Goal: Find specific page/section: Find specific page/section

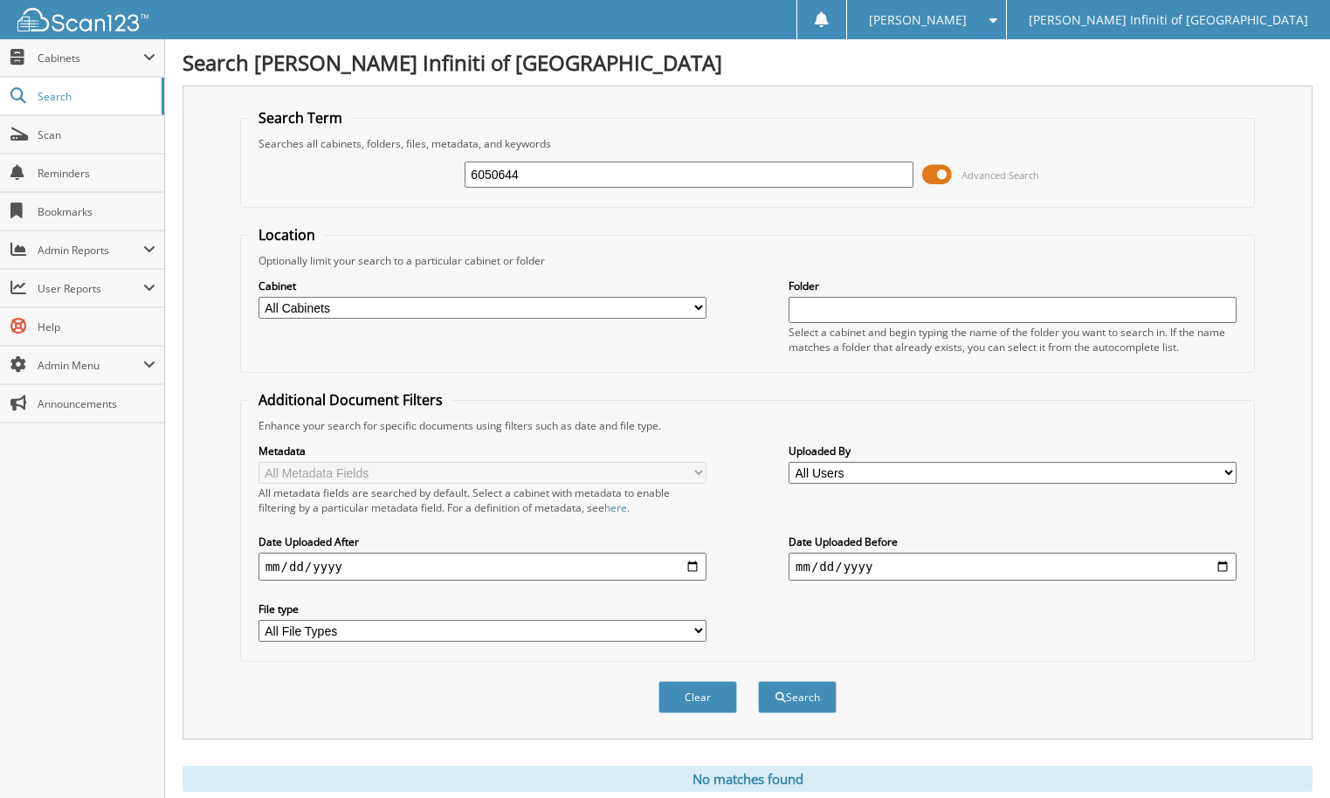
click at [536, 174] on input "6050644" at bounding box center [688, 175] width 448 height 26
type input "6059275"
click at [758, 681] on button "Search" at bounding box center [797, 697] width 79 height 32
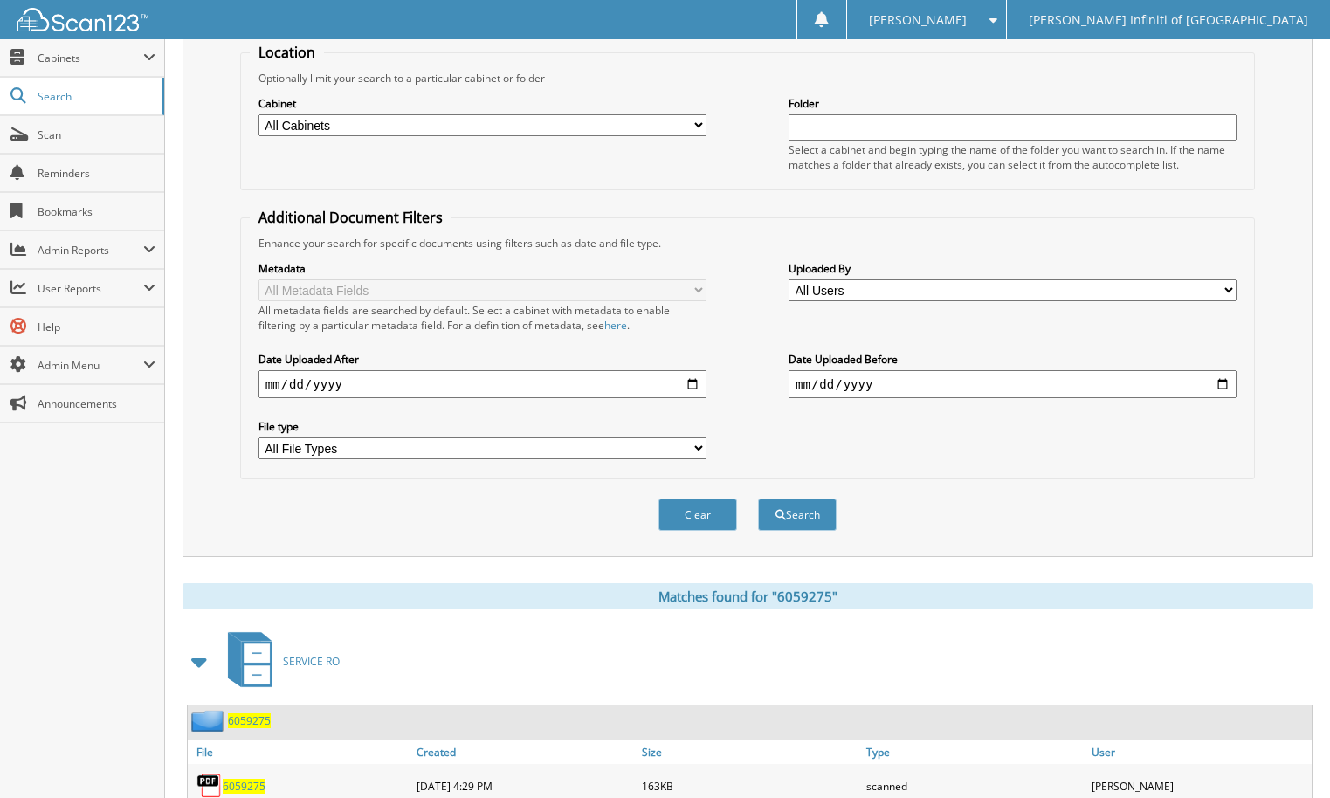
scroll to position [246, 0]
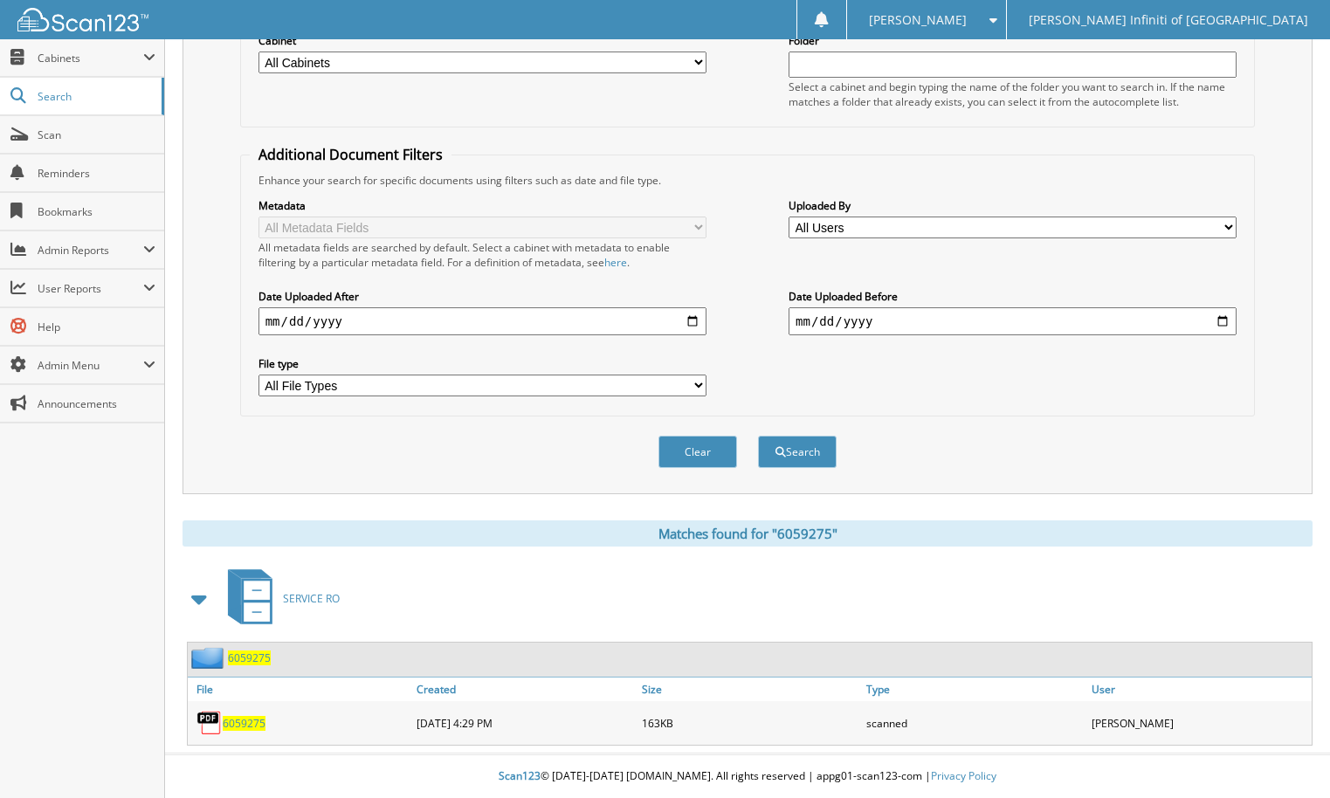
click at [247, 718] on span "6059275" at bounding box center [244, 723] width 43 height 15
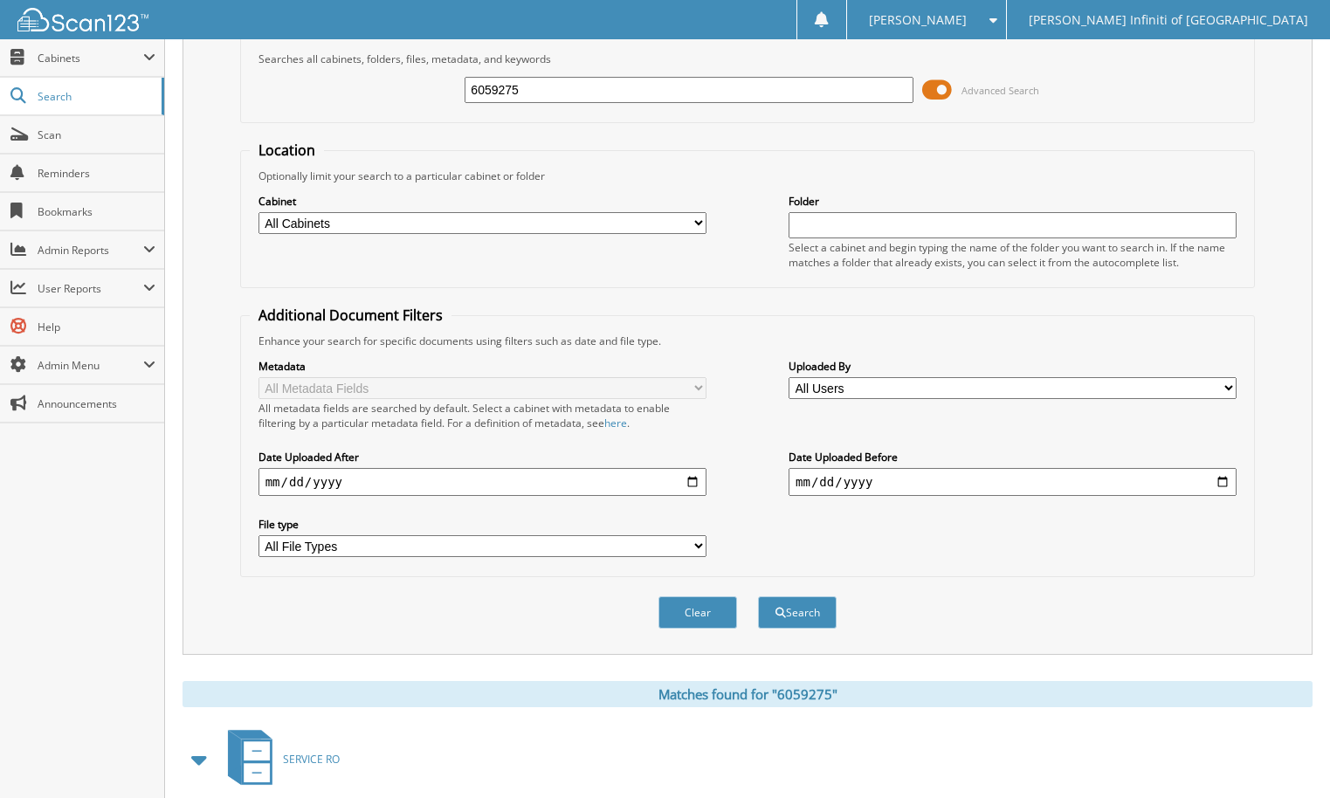
scroll to position [0, 0]
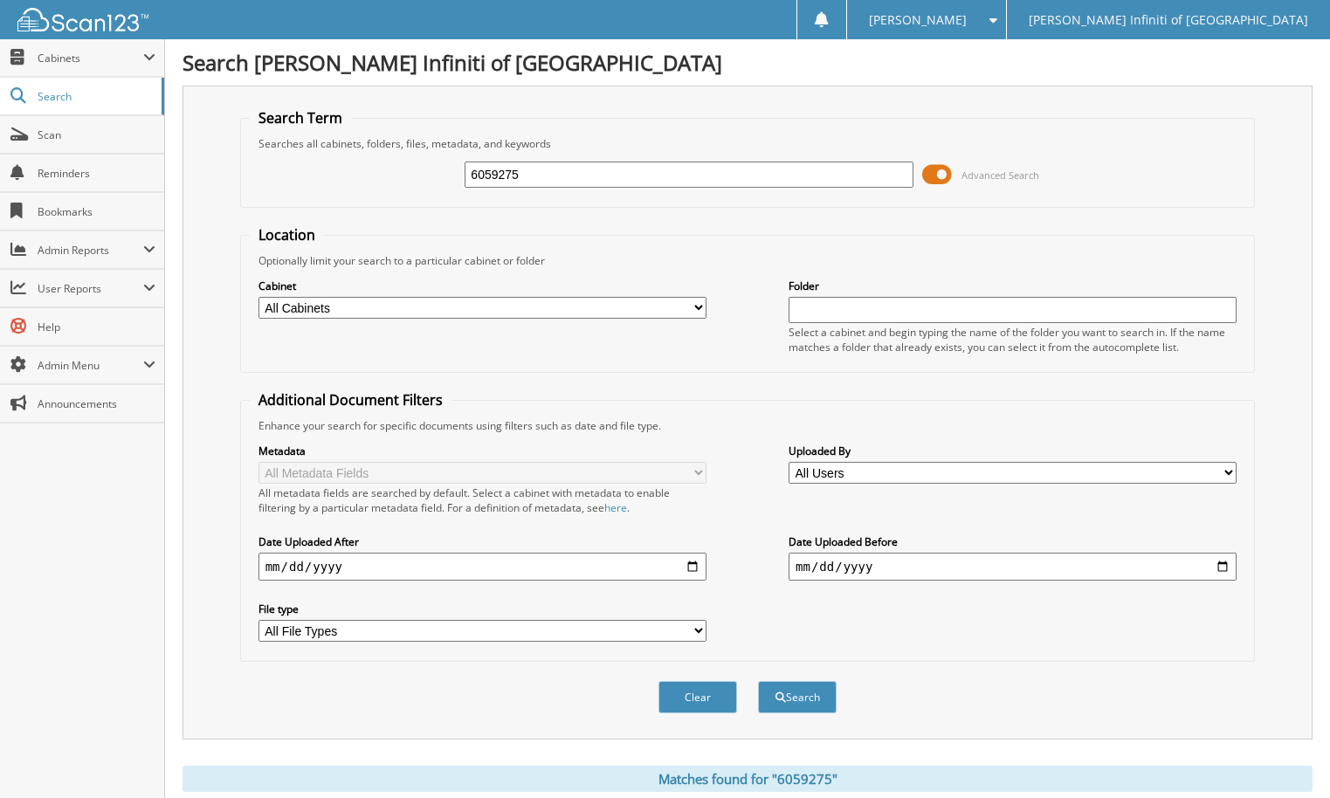
click at [544, 180] on input "6059275" at bounding box center [688, 175] width 448 height 26
type input "6059278"
click at [758, 681] on button "Search" at bounding box center [797, 697] width 79 height 32
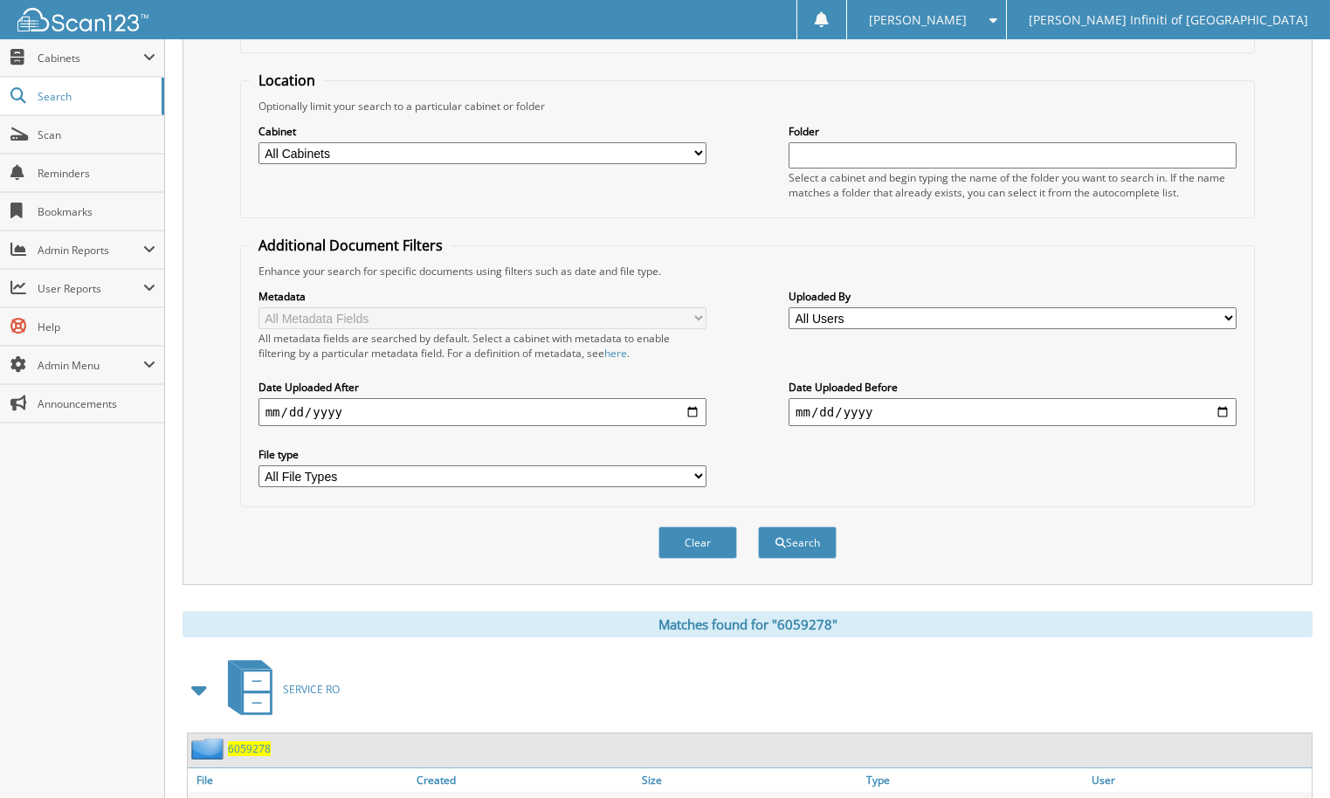
scroll to position [285, 0]
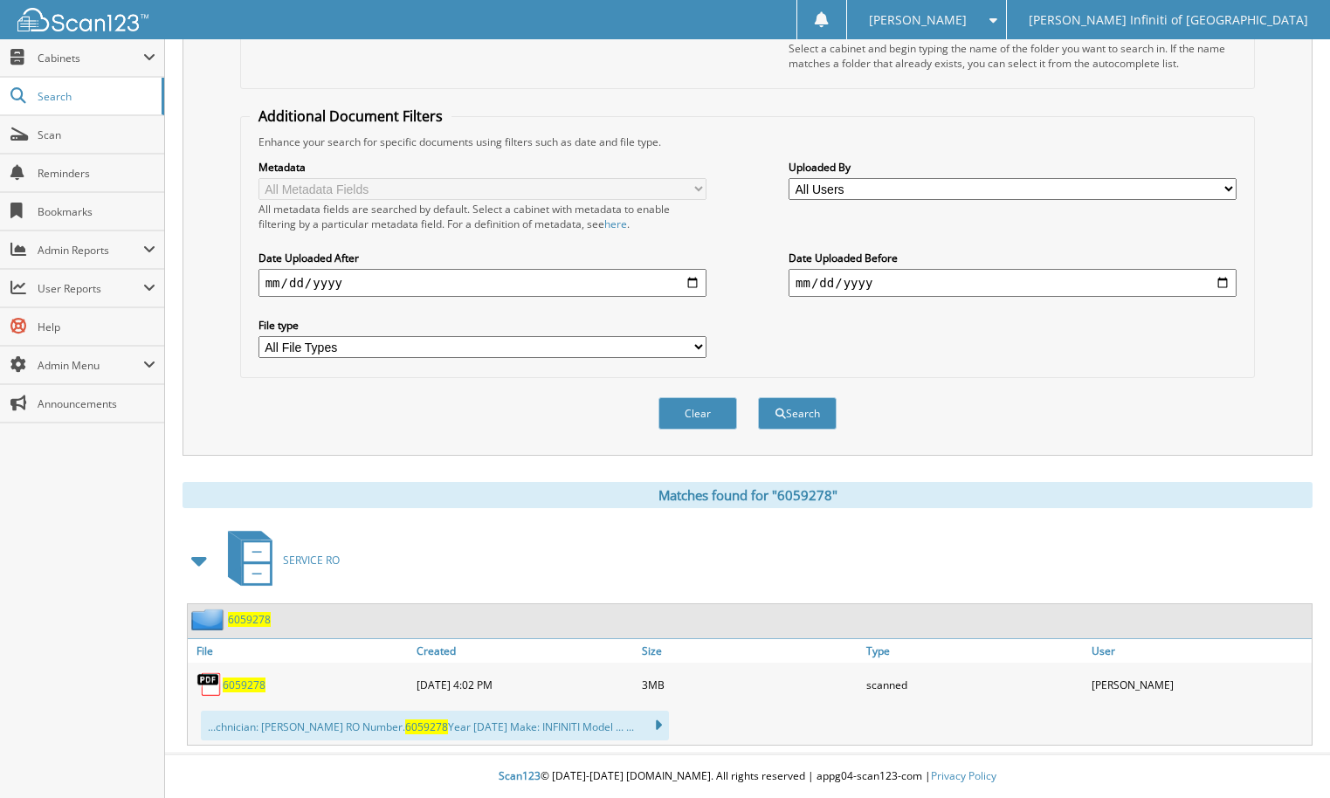
click at [249, 686] on span "6059278" at bounding box center [244, 684] width 43 height 15
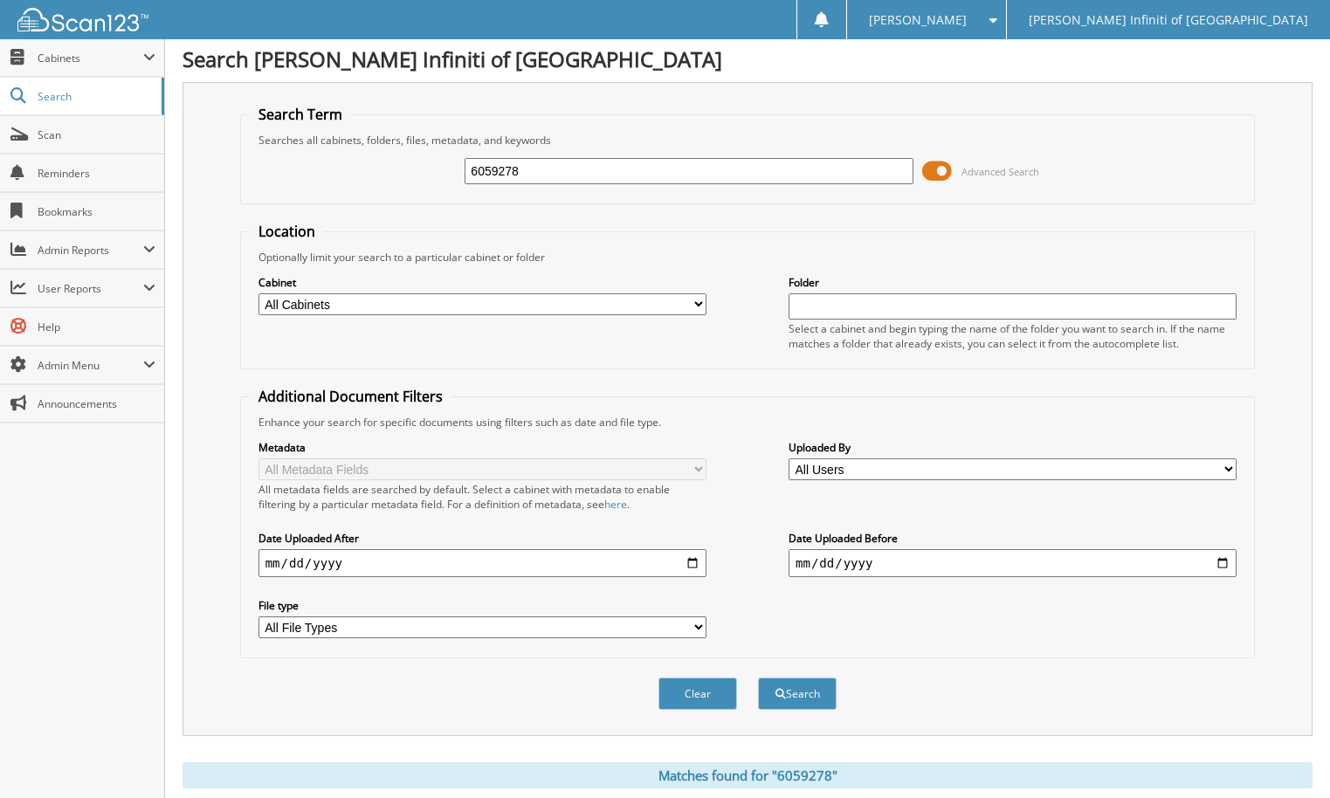
scroll to position [0, 0]
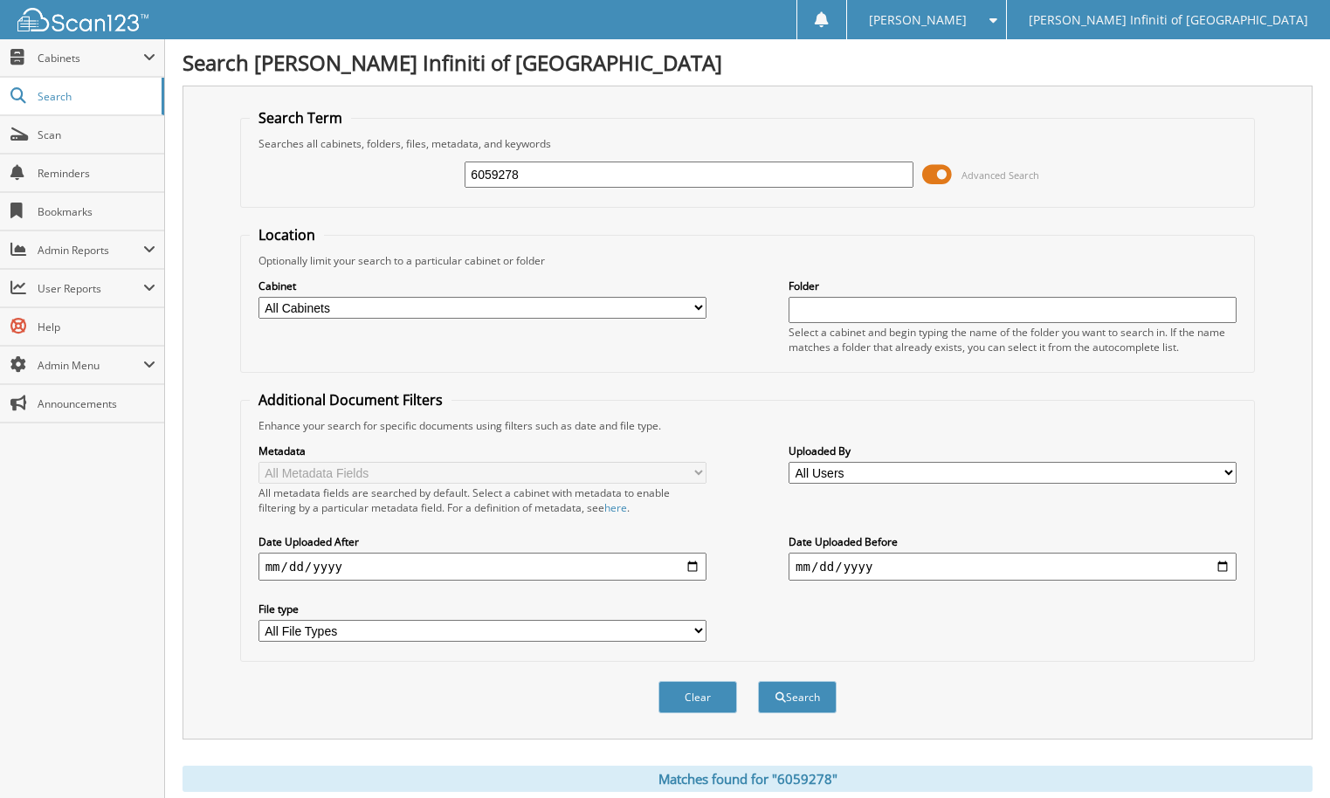
click at [611, 181] on input "6059278" at bounding box center [688, 175] width 448 height 26
type input "6059334"
click at [758, 681] on button "Search" at bounding box center [797, 697] width 79 height 32
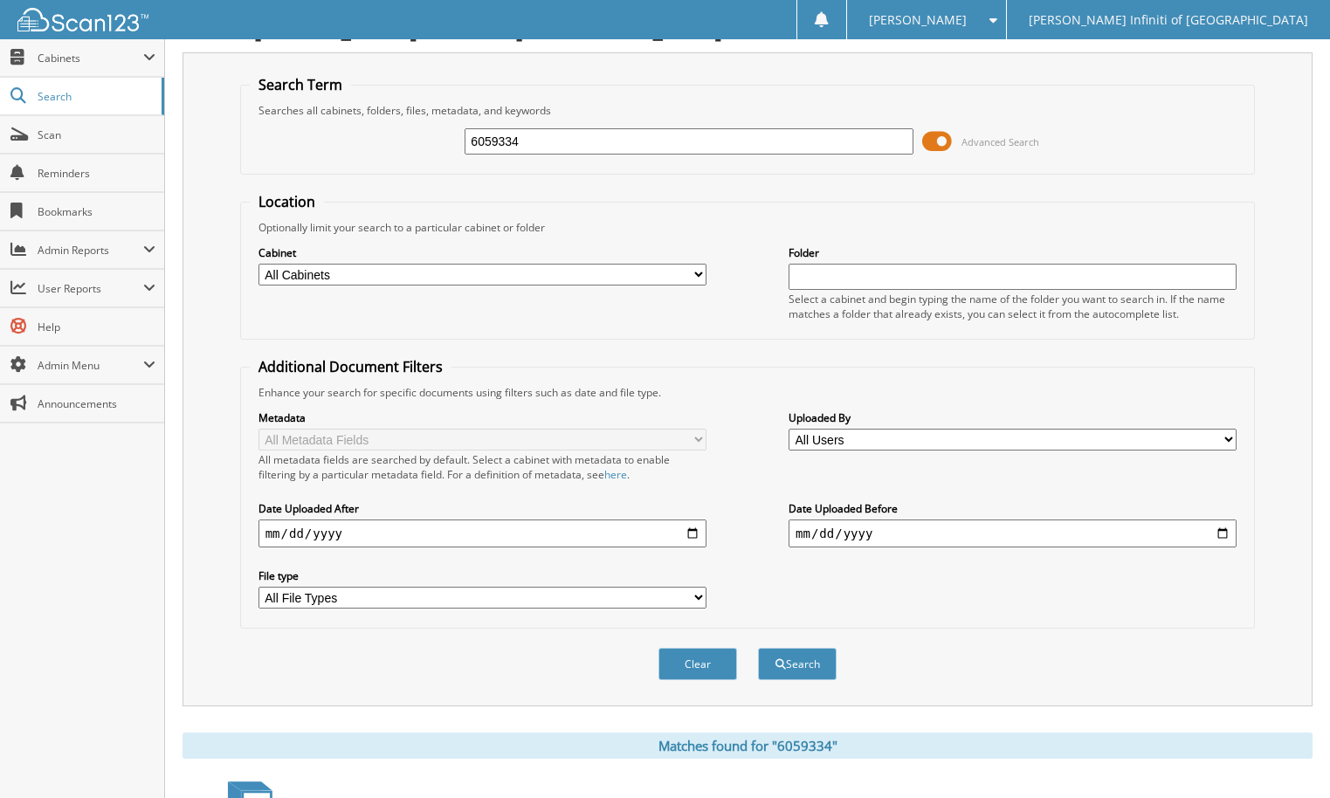
scroll to position [391, 0]
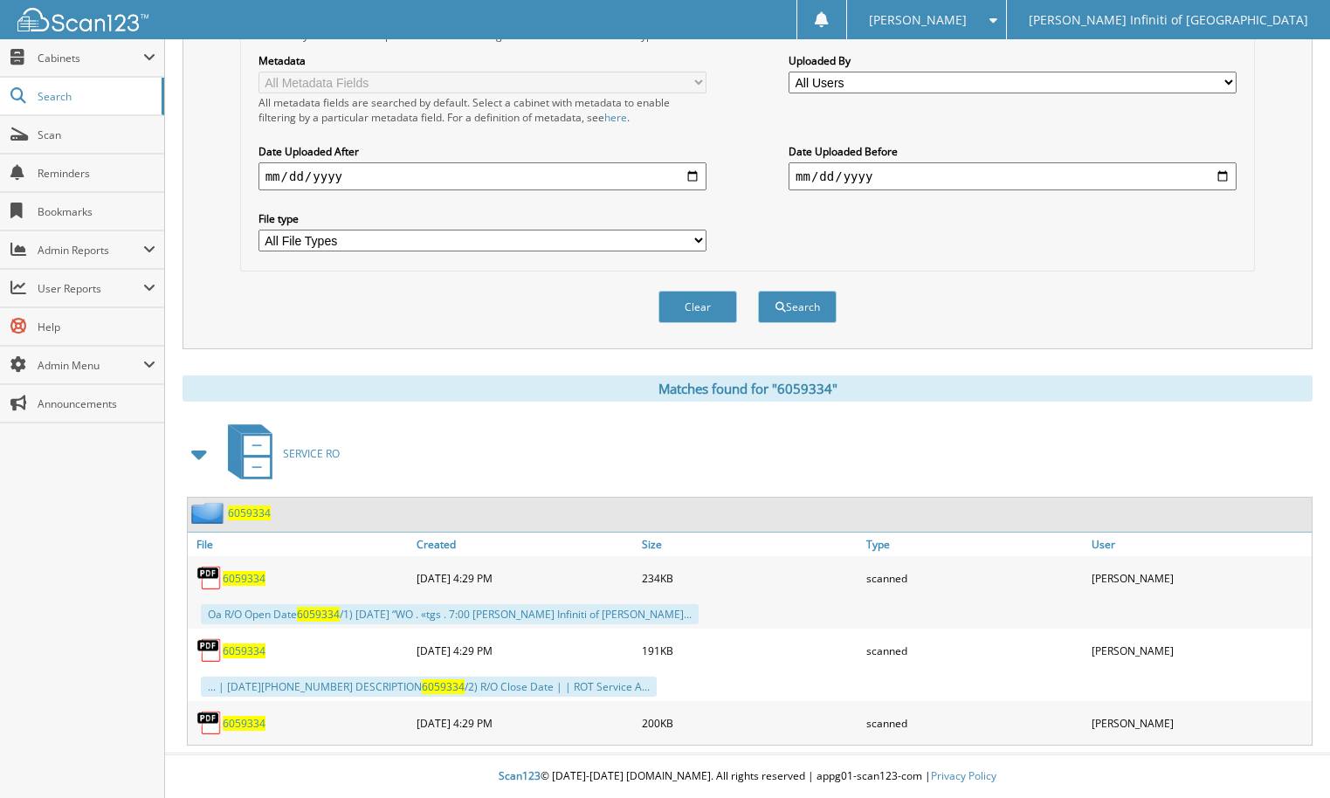
click at [237, 725] on span "6059334" at bounding box center [244, 723] width 43 height 15
click at [236, 651] on span "6059334" at bounding box center [244, 650] width 43 height 15
click at [243, 581] on span "6059334" at bounding box center [244, 578] width 43 height 15
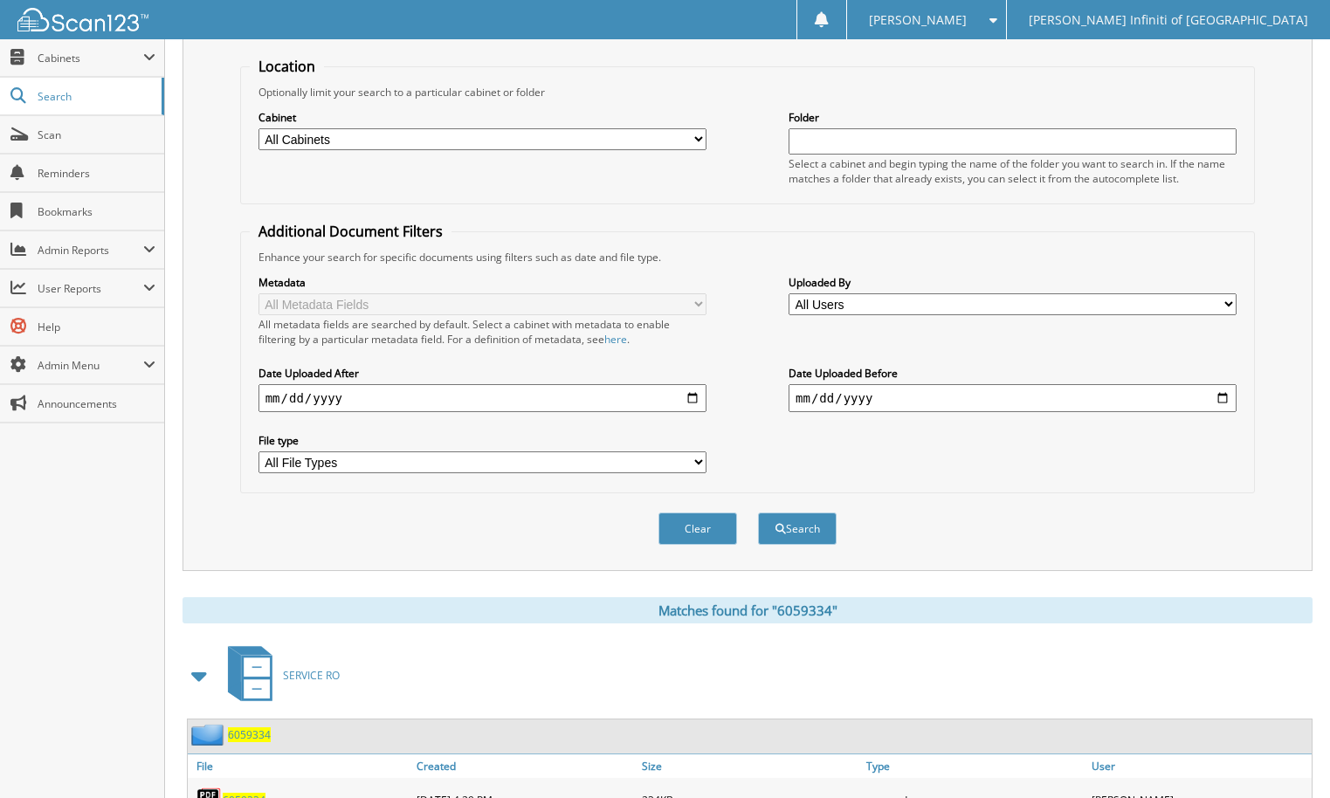
scroll to position [0, 0]
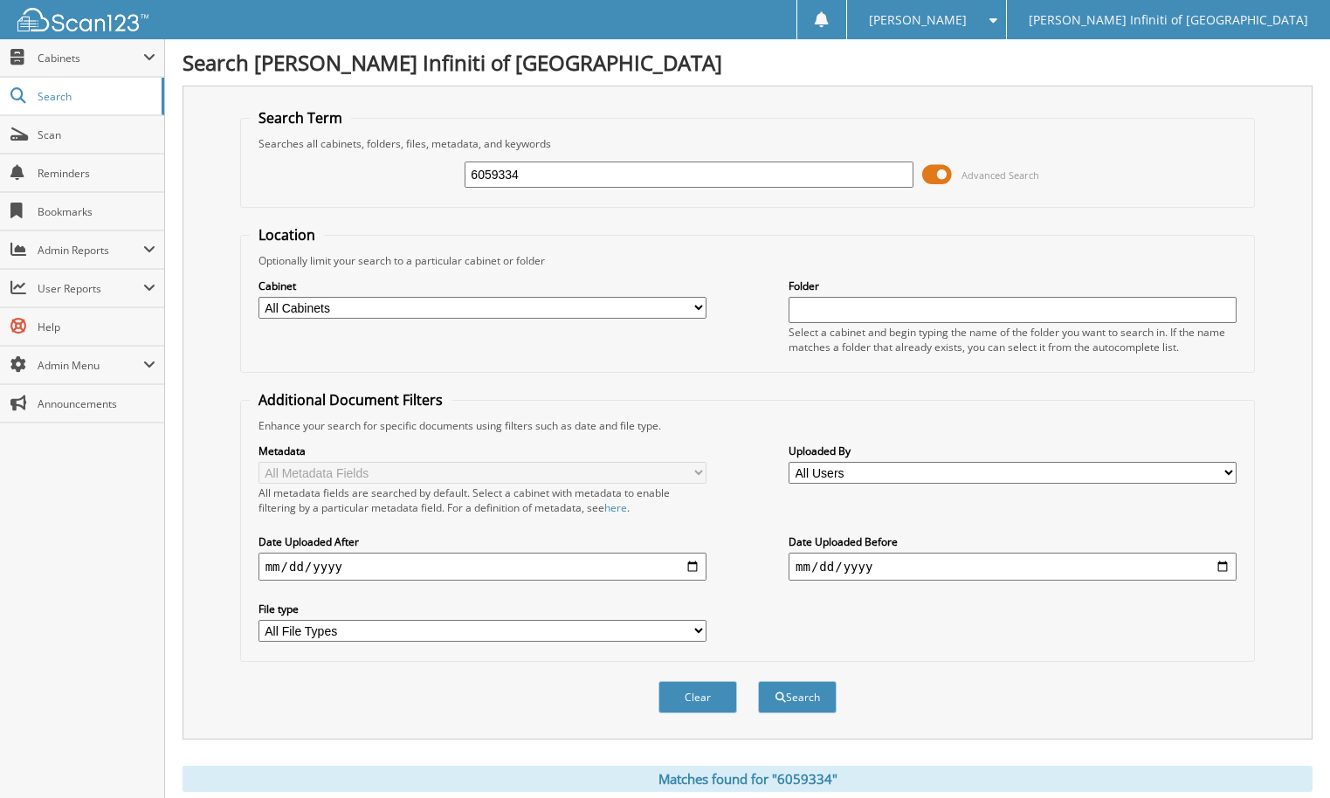
click at [561, 176] on input "6059334" at bounding box center [688, 175] width 448 height 26
type input "6059297"
click at [758, 681] on button "Search" at bounding box center [797, 697] width 79 height 32
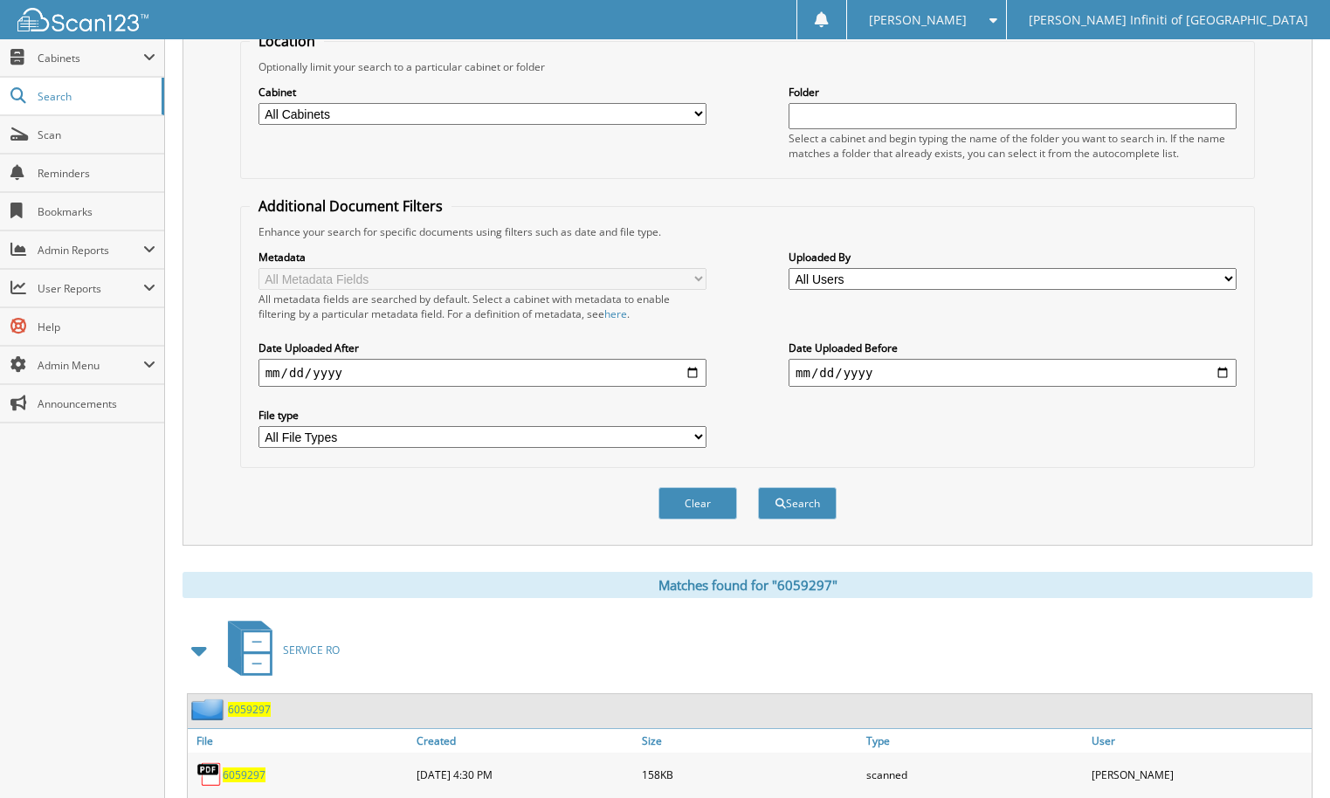
scroll to position [275, 0]
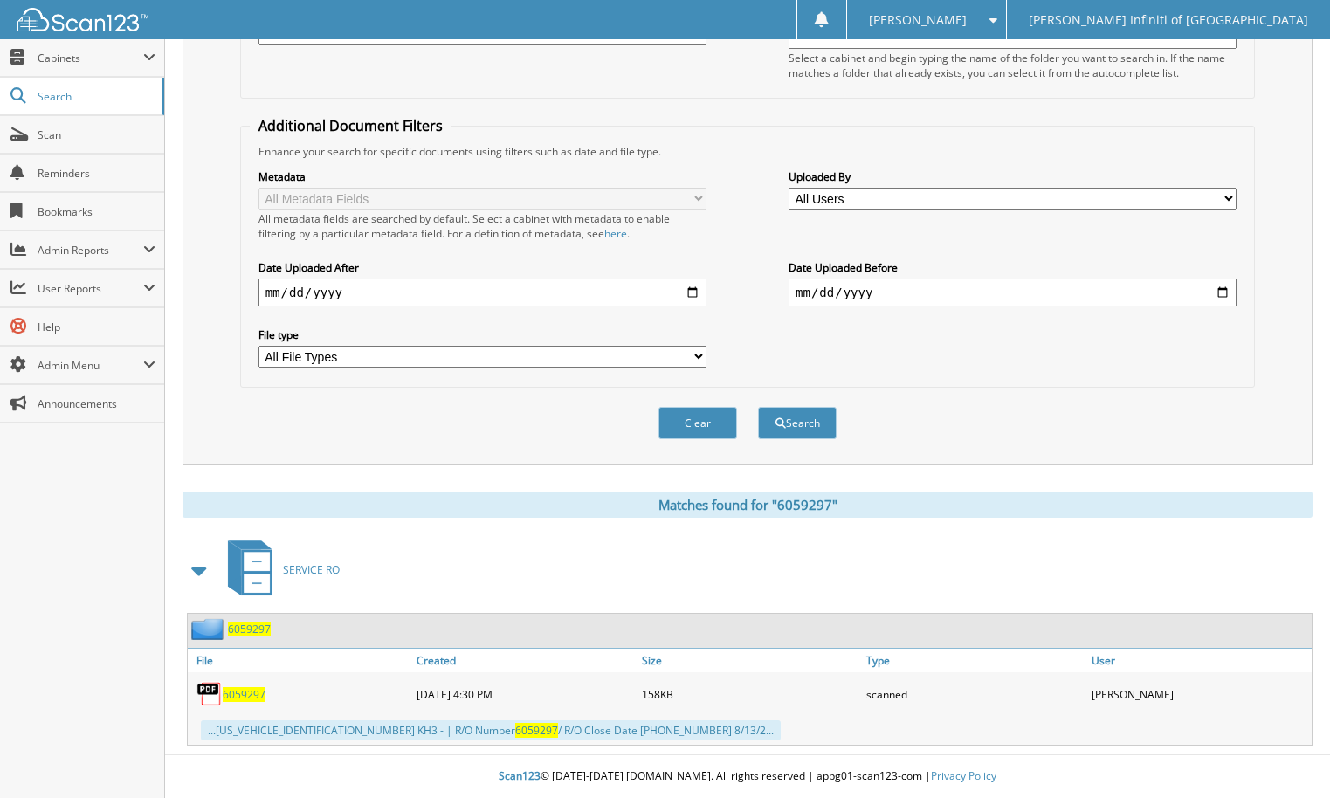
click at [259, 699] on span "6059297" at bounding box center [244, 694] width 43 height 15
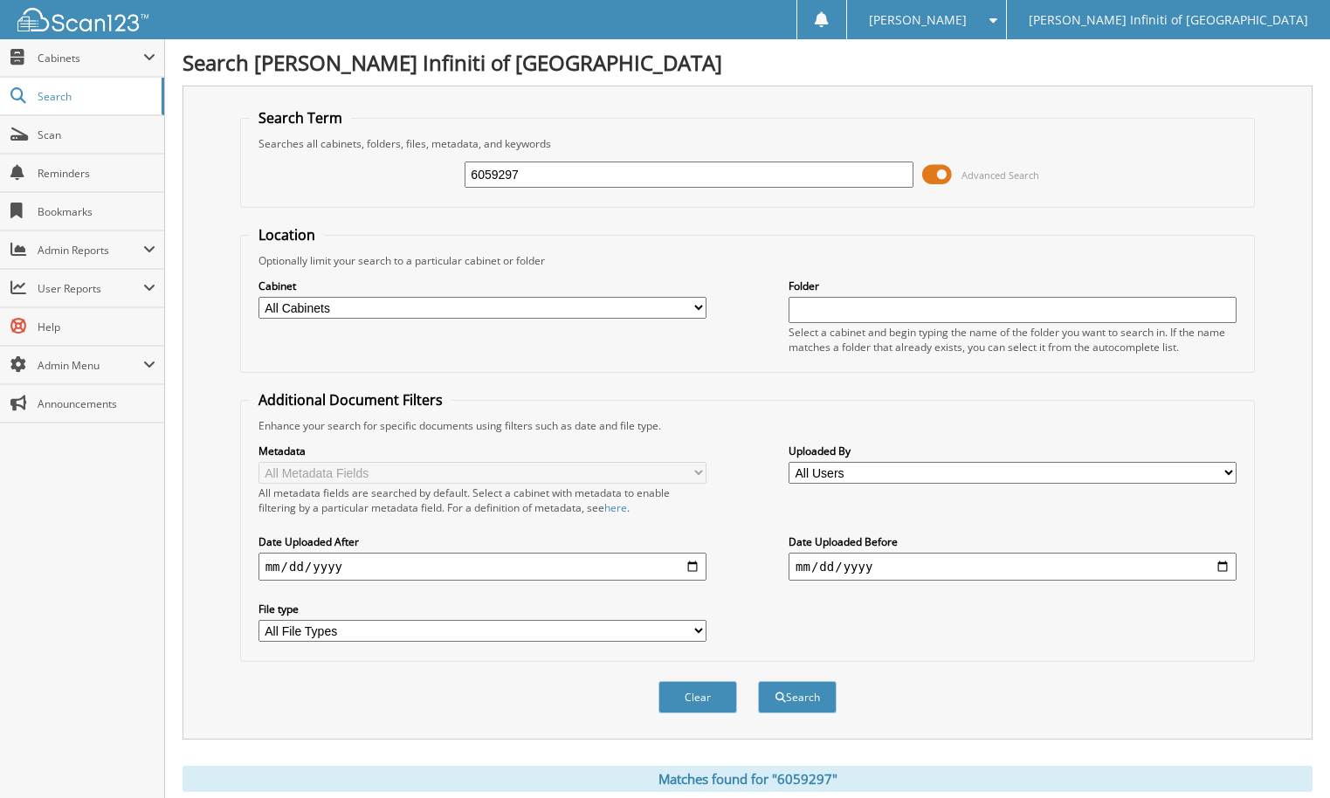
click at [546, 175] on input "6059297" at bounding box center [688, 175] width 448 height 26
type input "6059286"
click at [758, 681] on button "Search" at bounding box center [797, 697] width 79 height 32
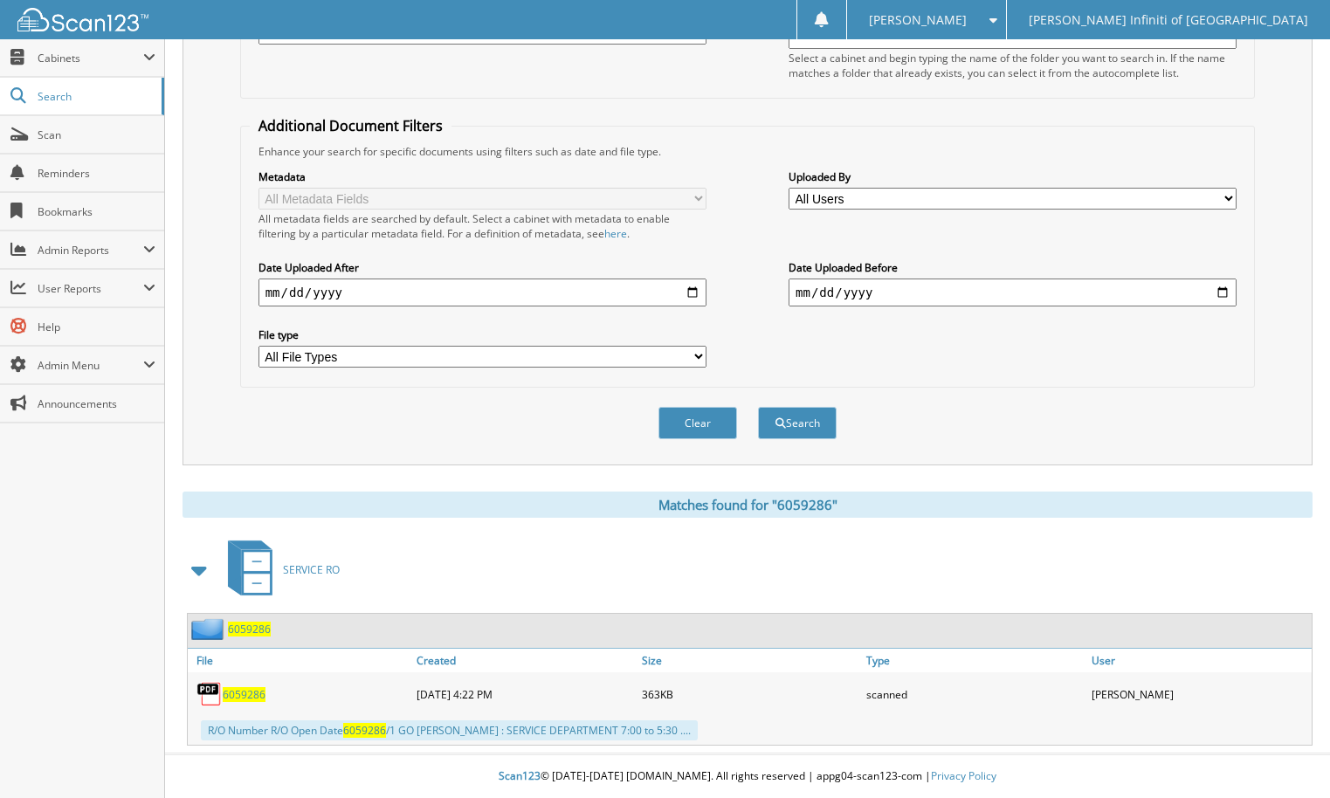
click at [247, 697] on span "6059286" at bounding box center [244, 694] width 43 height 15
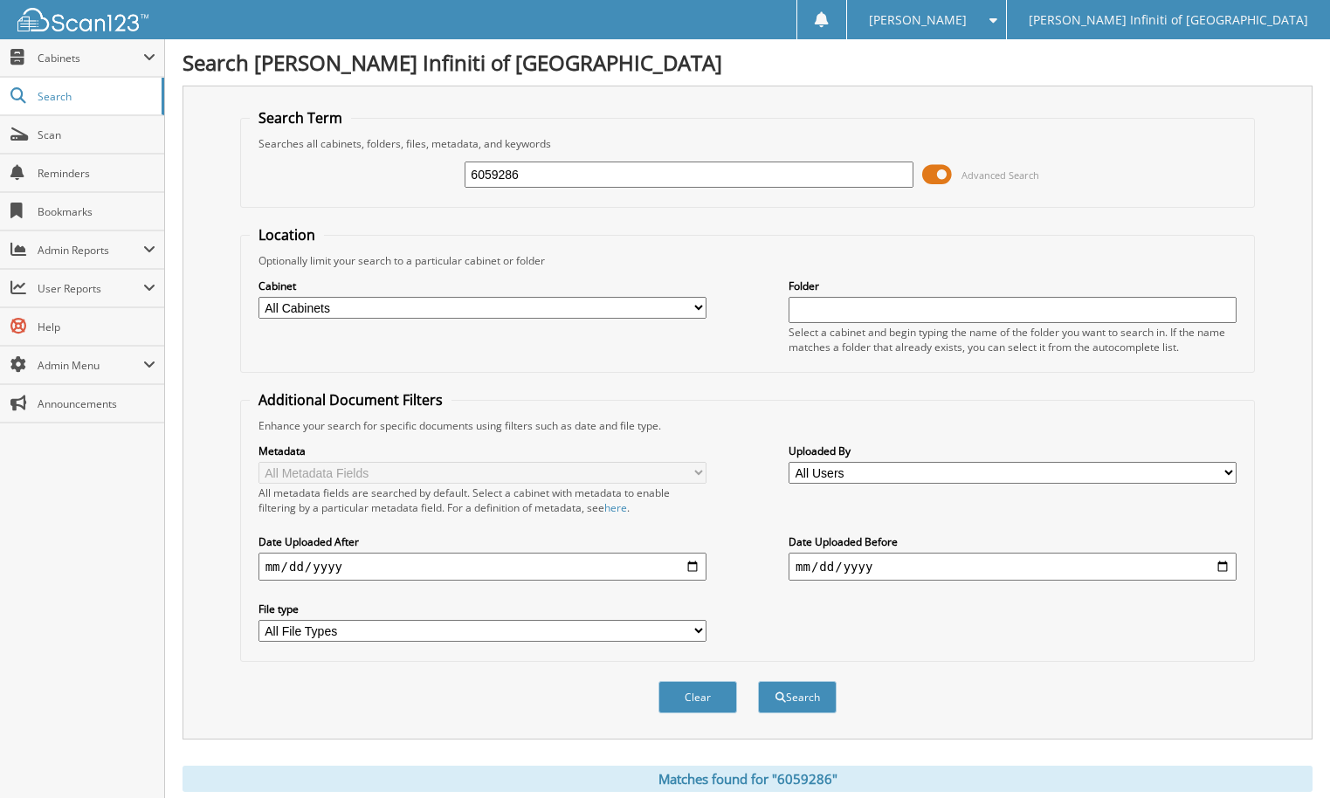
click at [534, 168] on input "6059286" at bounding box center [688, 175] width 448 height 26
type input "6059291"
click at [758, 681] on button "Search" at bounding box center [797, 697] width 79 height 32
click at [698, 180] on input "6059291" at bounding box center [688, 175] width 448 height 26
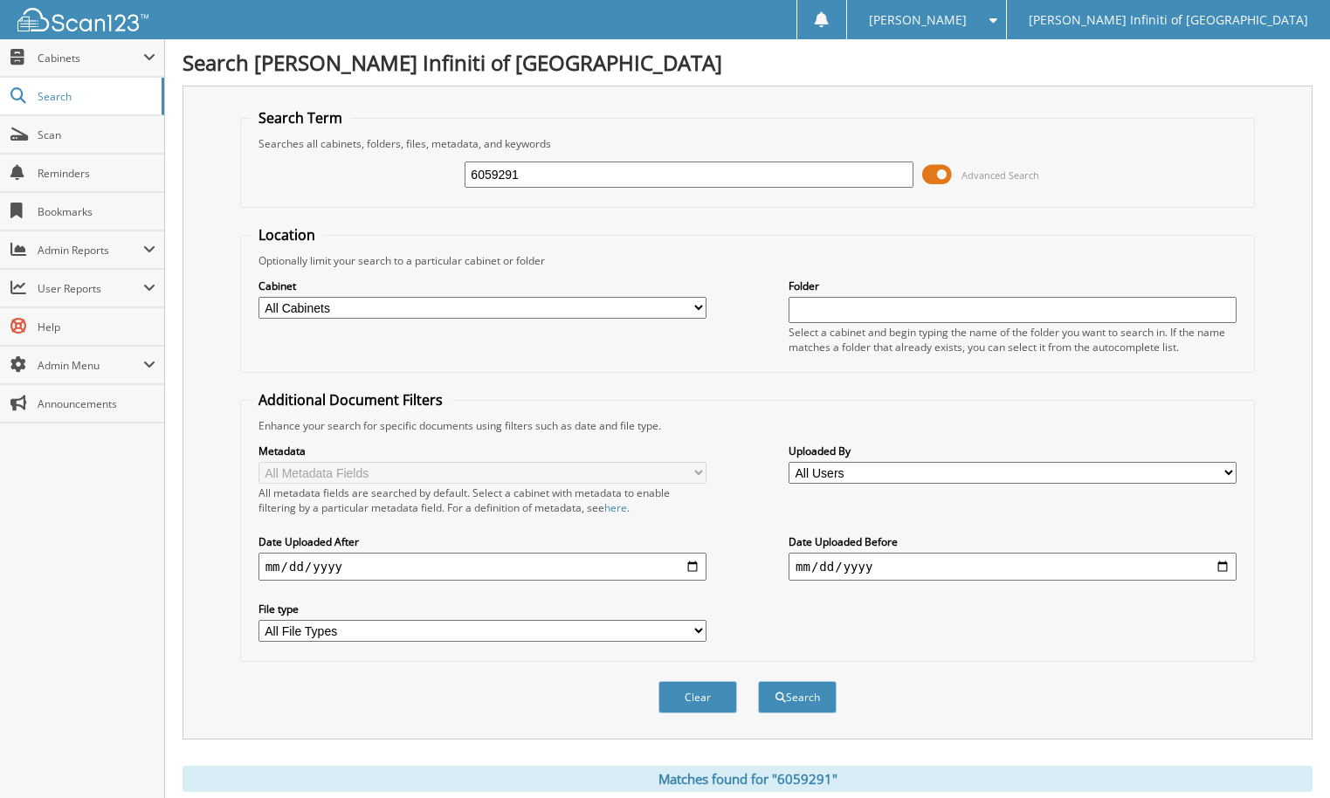
click at [758, 681] on button "Search" at bounding box center [797, 697] width 79 height 32
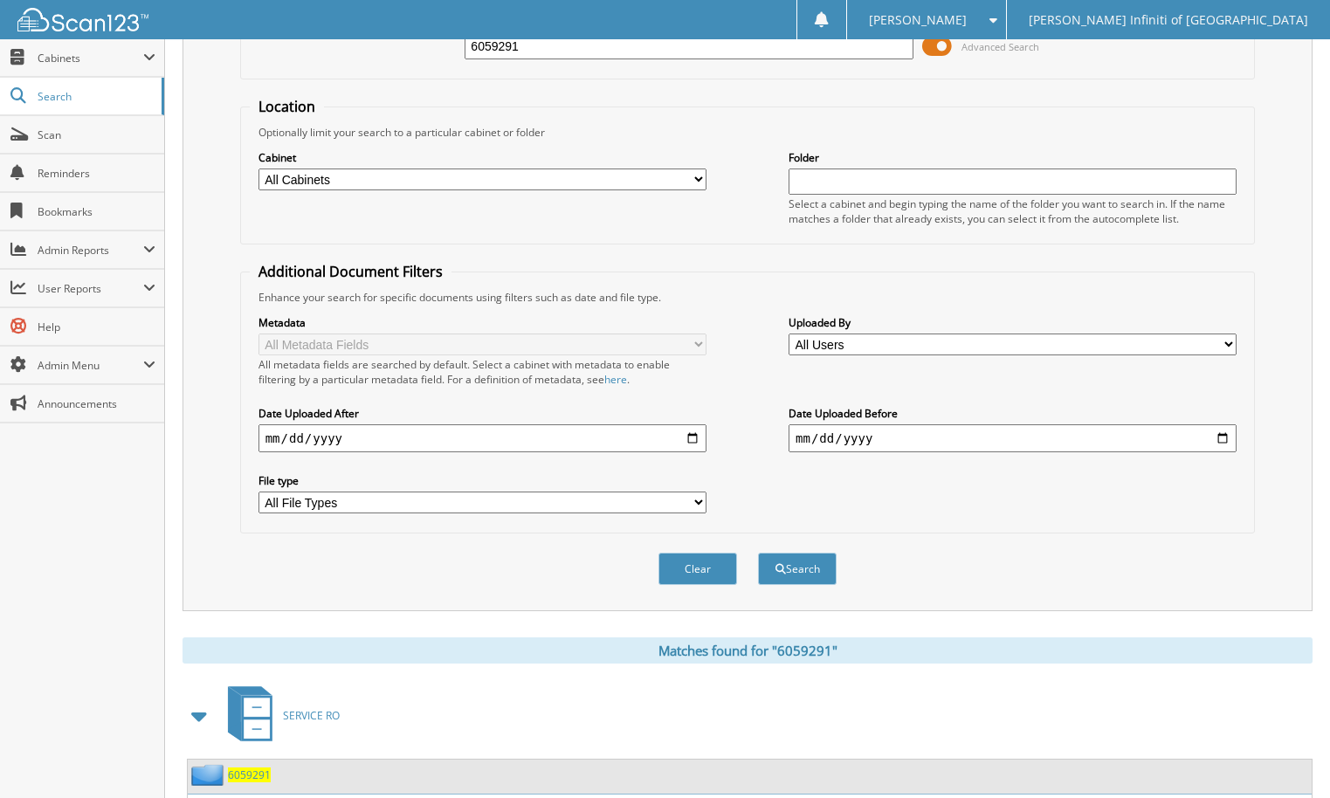
scroll to position [246, 0]
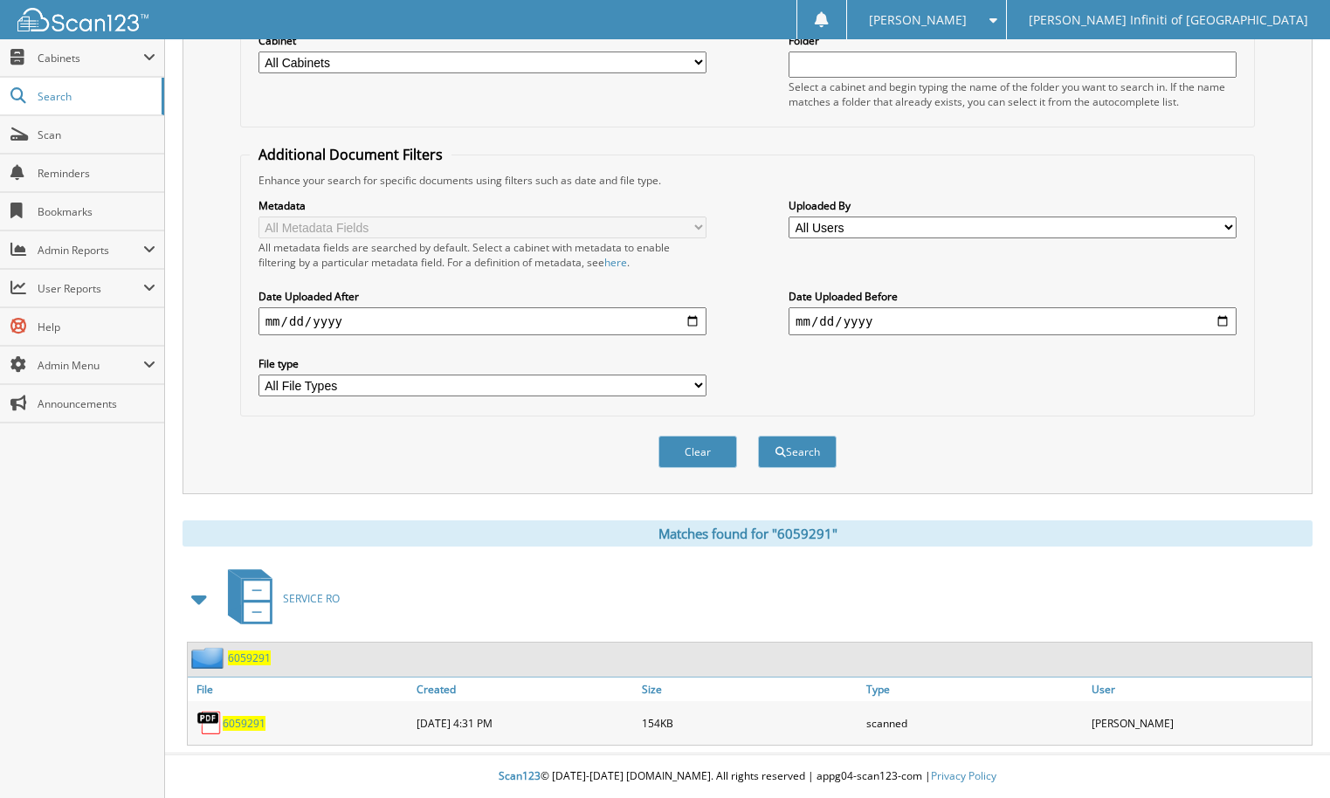
click at [237, 716] on span "6059291" at bounding box center [244, 723] width 43 height 15
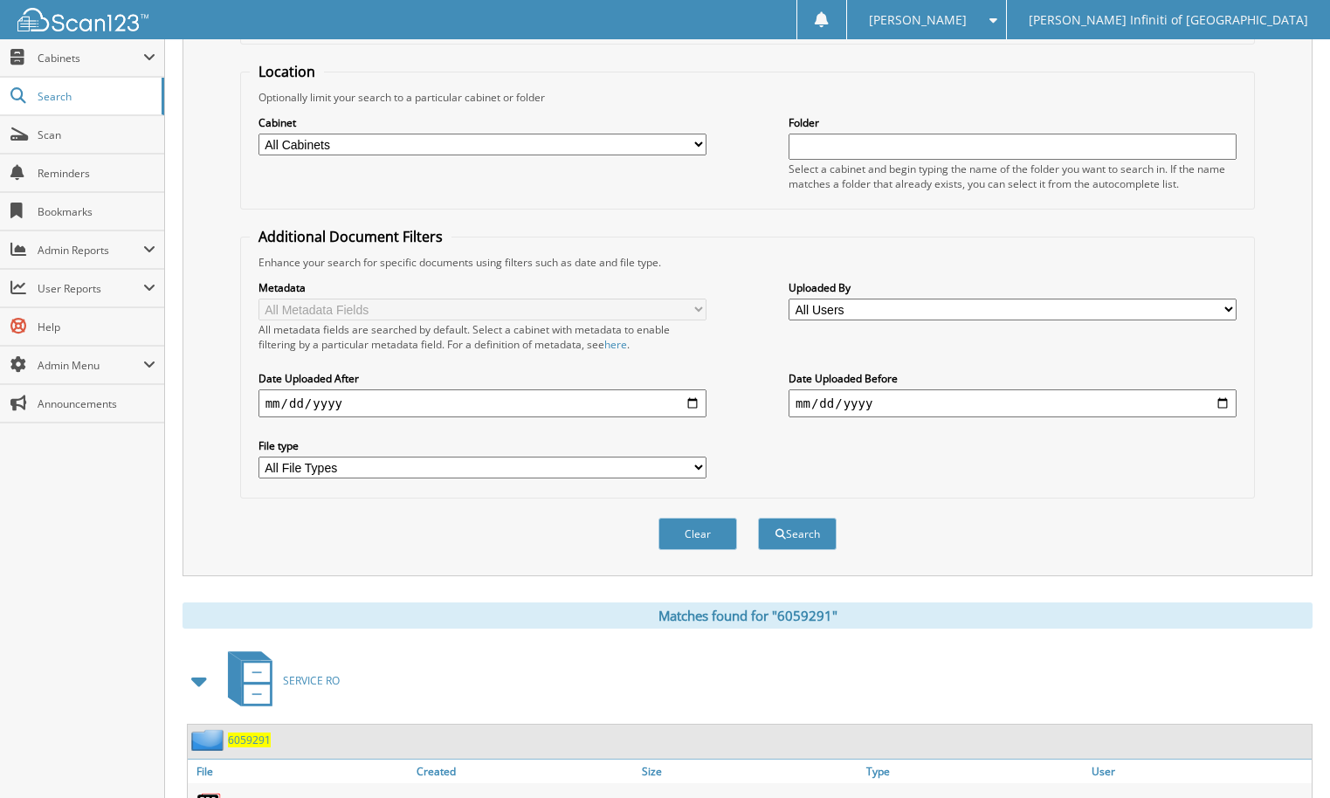
scroll to position [0, 0]
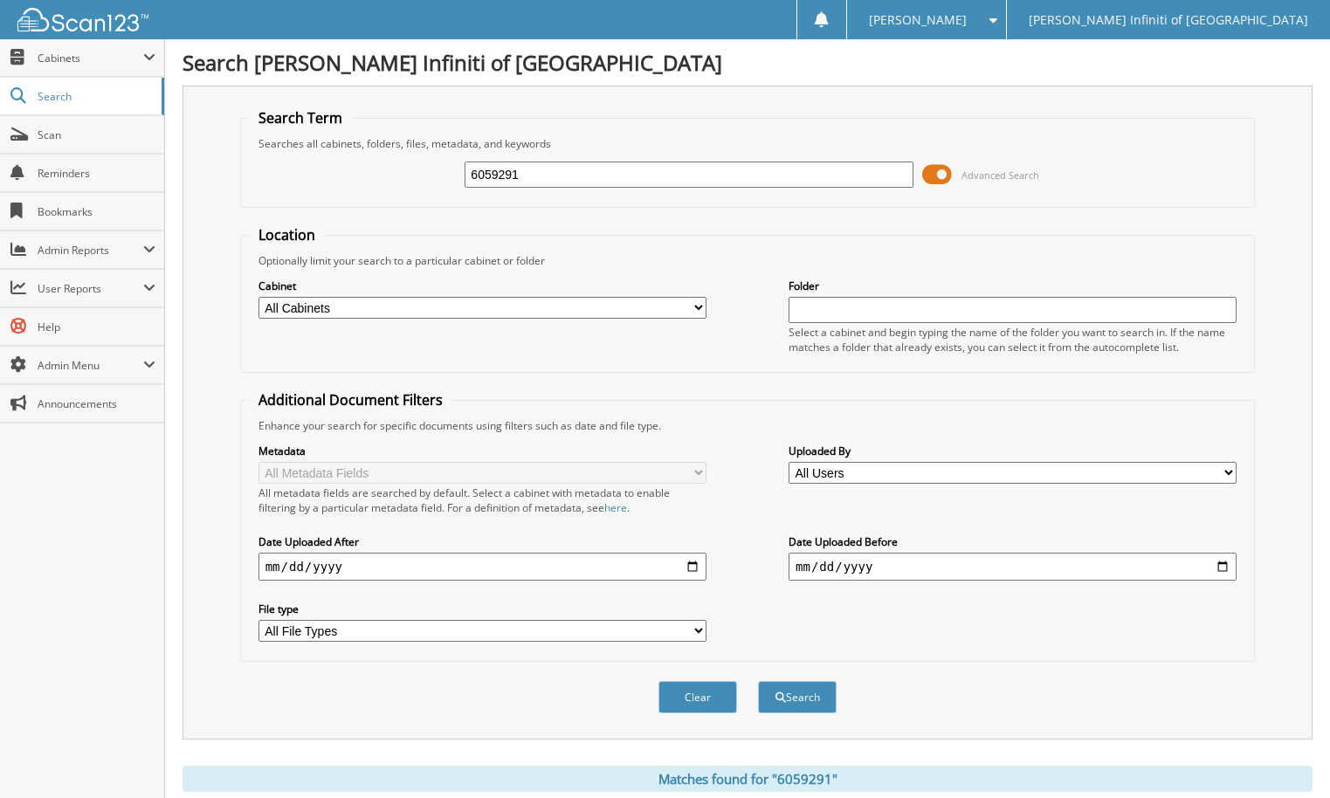
click at [559, 165] on input "6059291" at bounding box center [688, 175] width 448 height 26
type input "6059087"
click at [758, 681] on button "Search" at bounding box center [797, 697] width 79 height 32
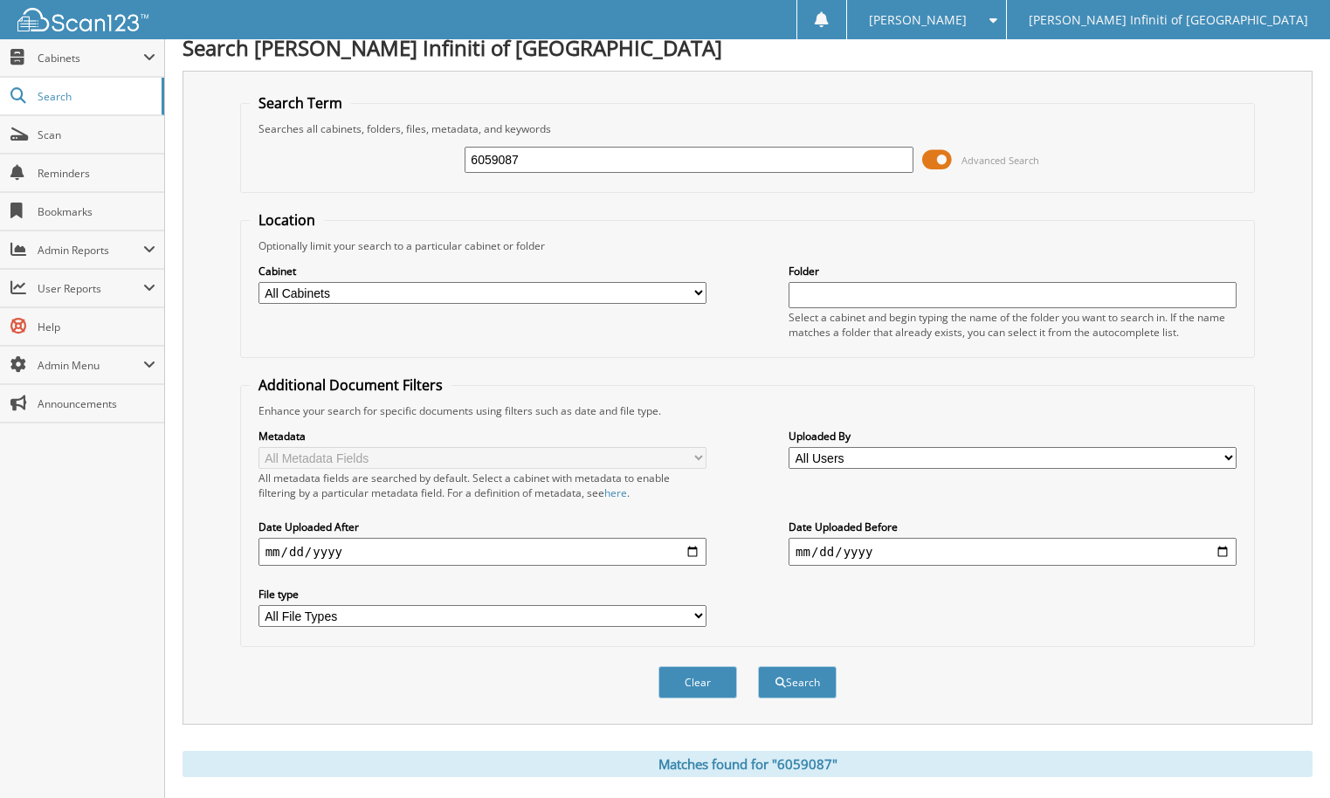
scroll to position [275, 0]
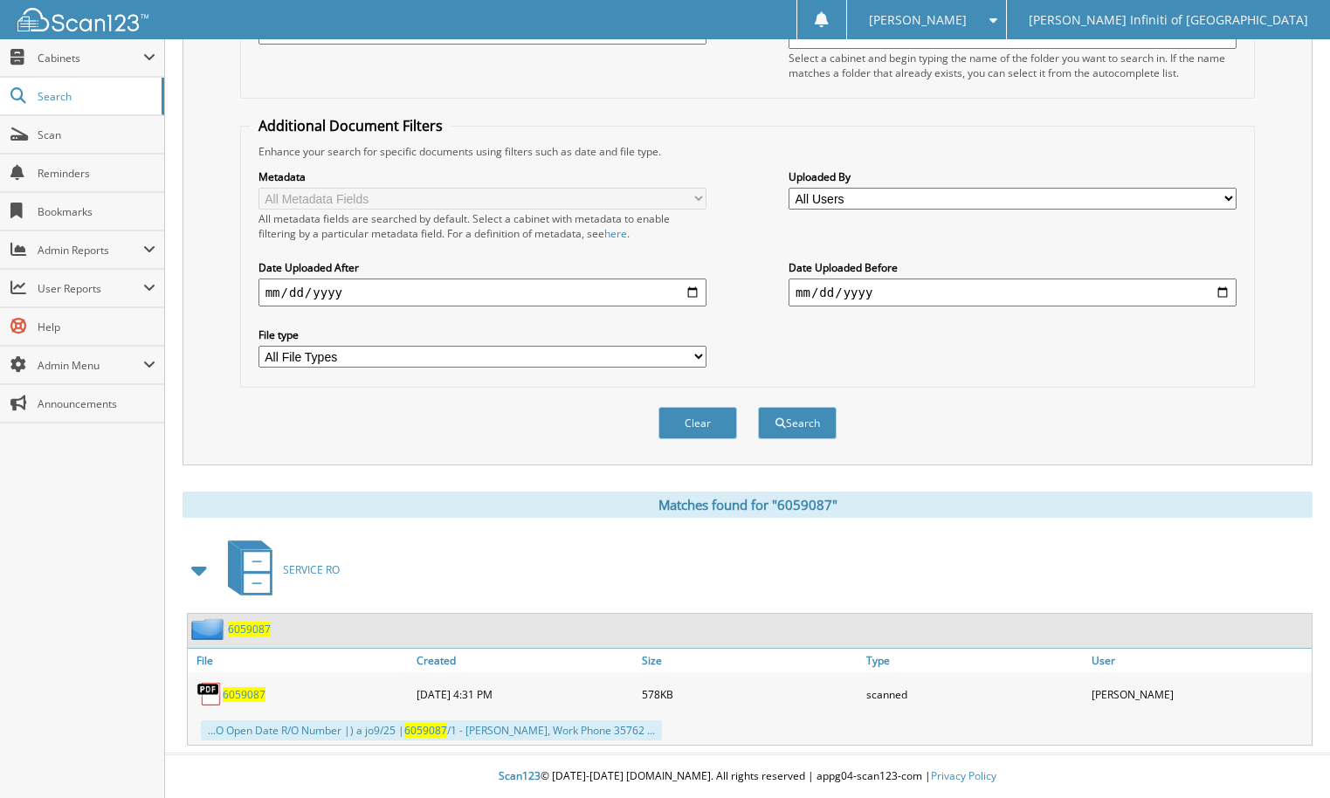
click at [248, 689] on span "6059087" at bounding box center [244, 694] width 43 height 15
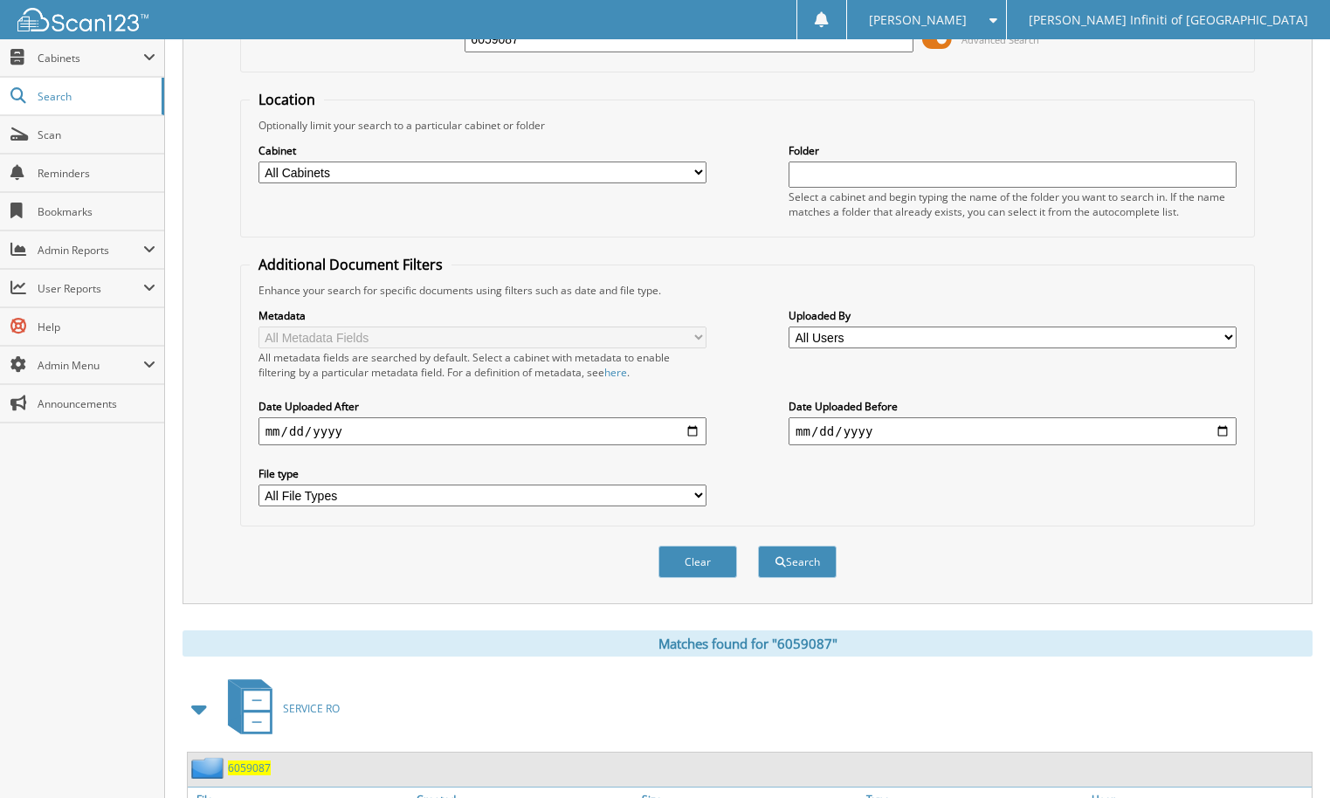
scroll to position [0, 0]
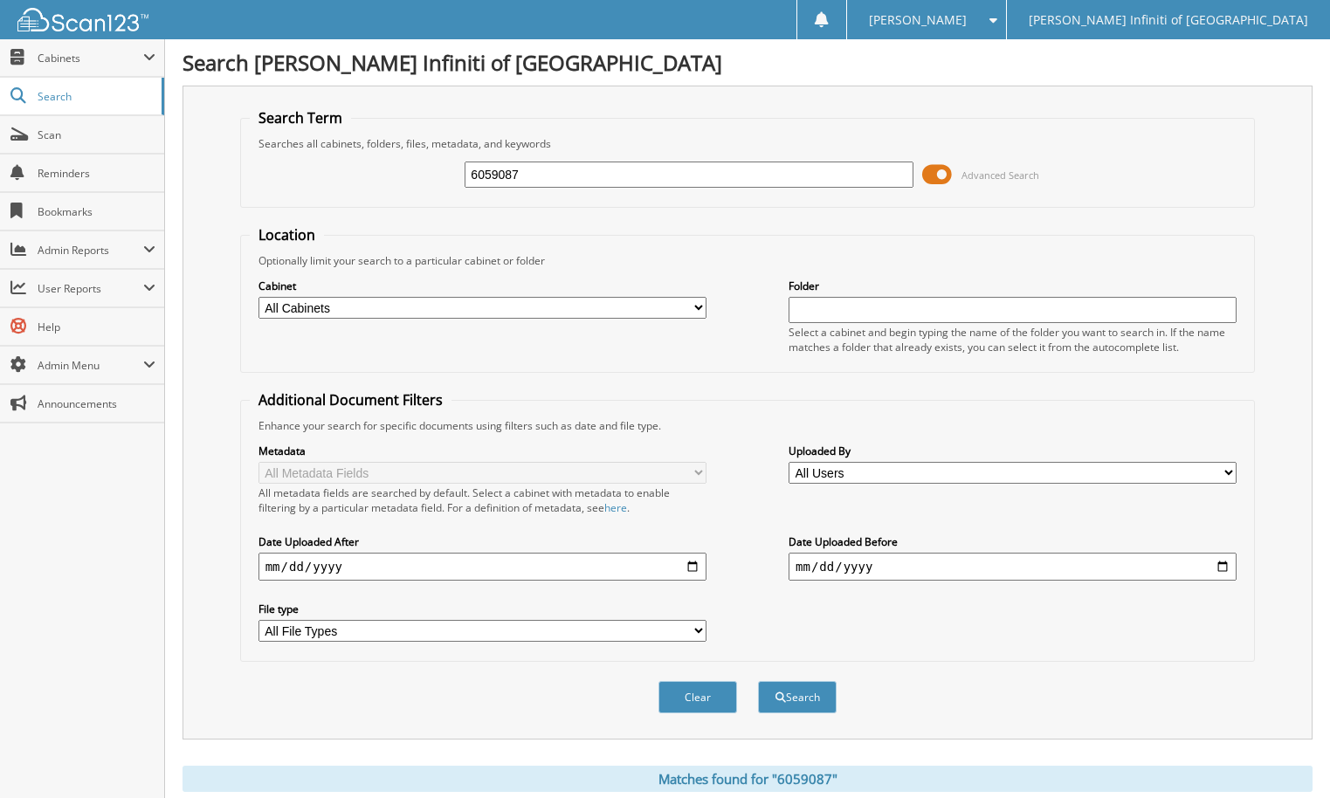
click at [556, 173] on input "6059087" at bounding box center [688, 175] width 448 height 26
type input "6059348"
click at [758, 681] on button "Search" at bounding box center [797, 697] width 79 height 32
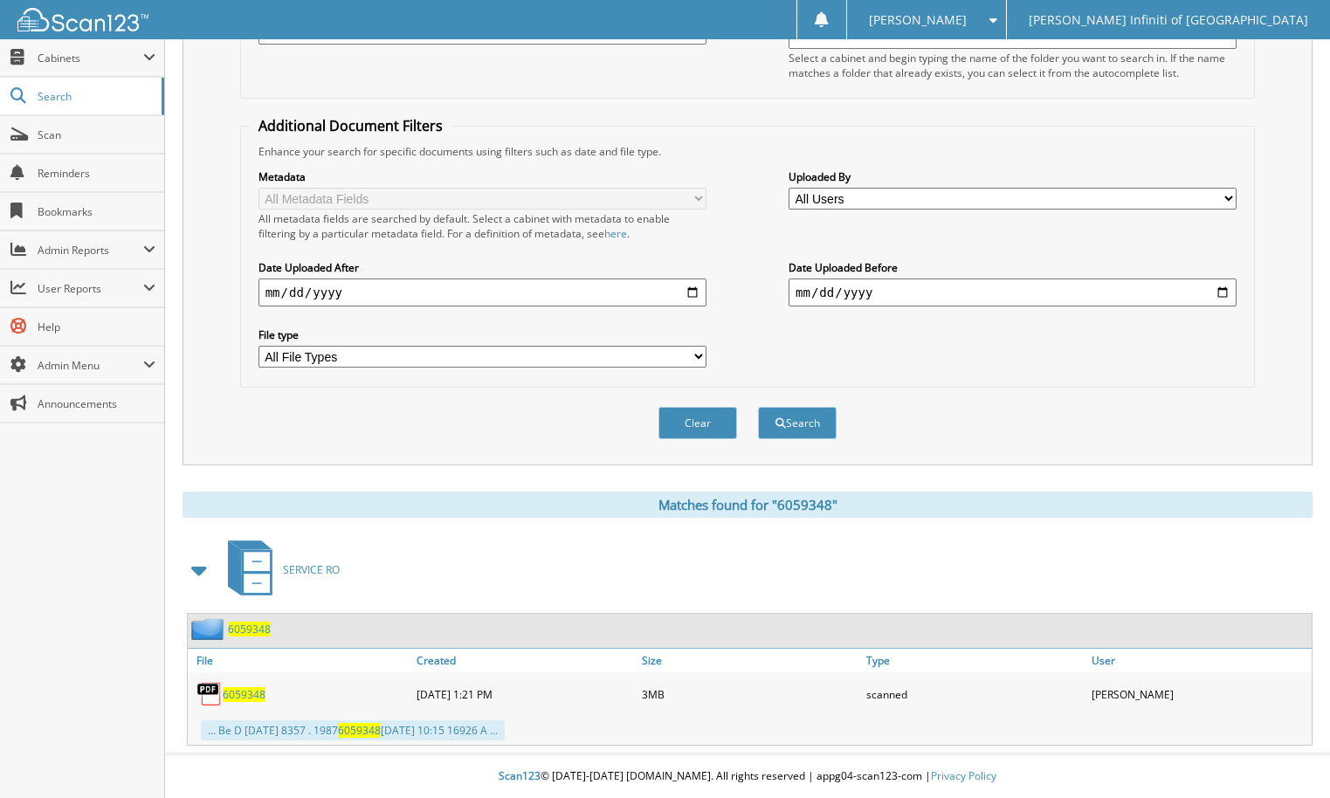
click at [253, 691] on span "6059348" at bounding box center [244, 694] width 43 height 15
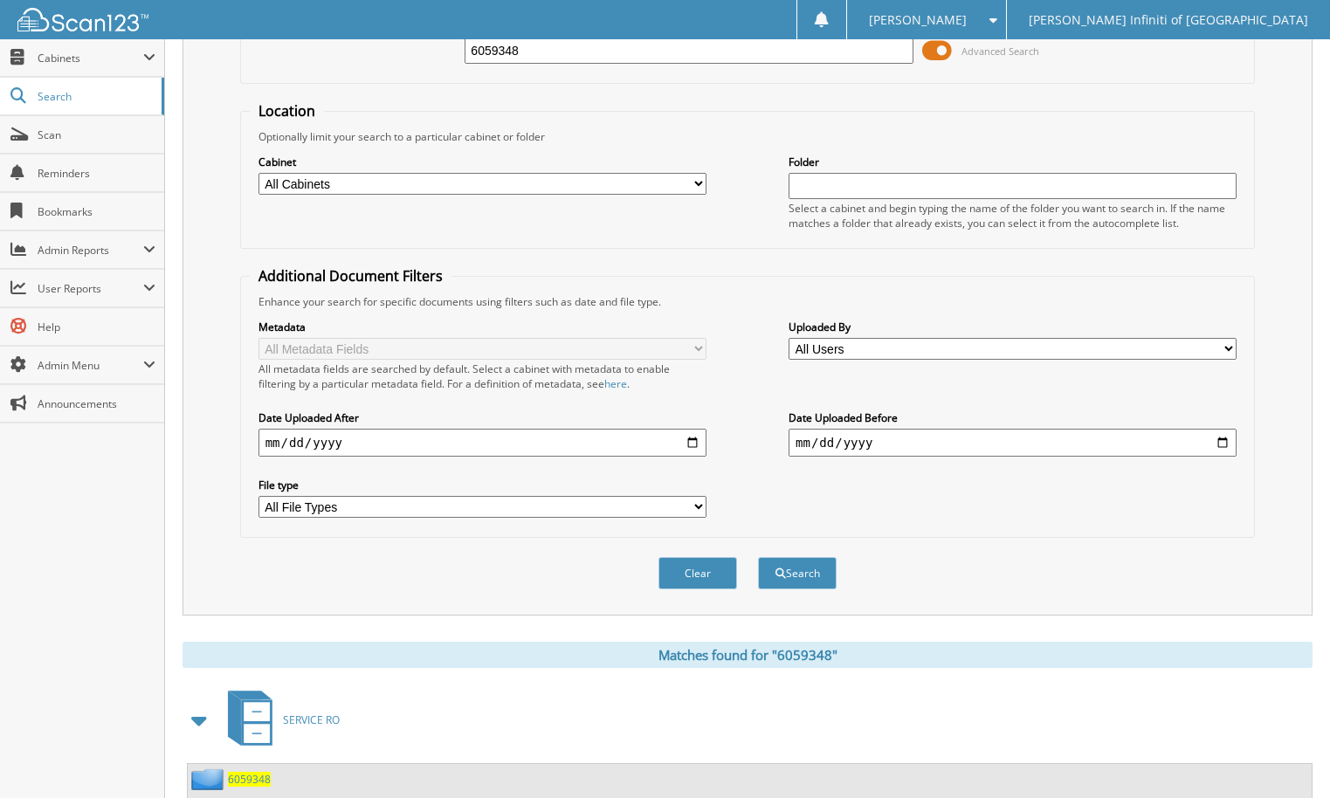
scroll to position [0, 0]
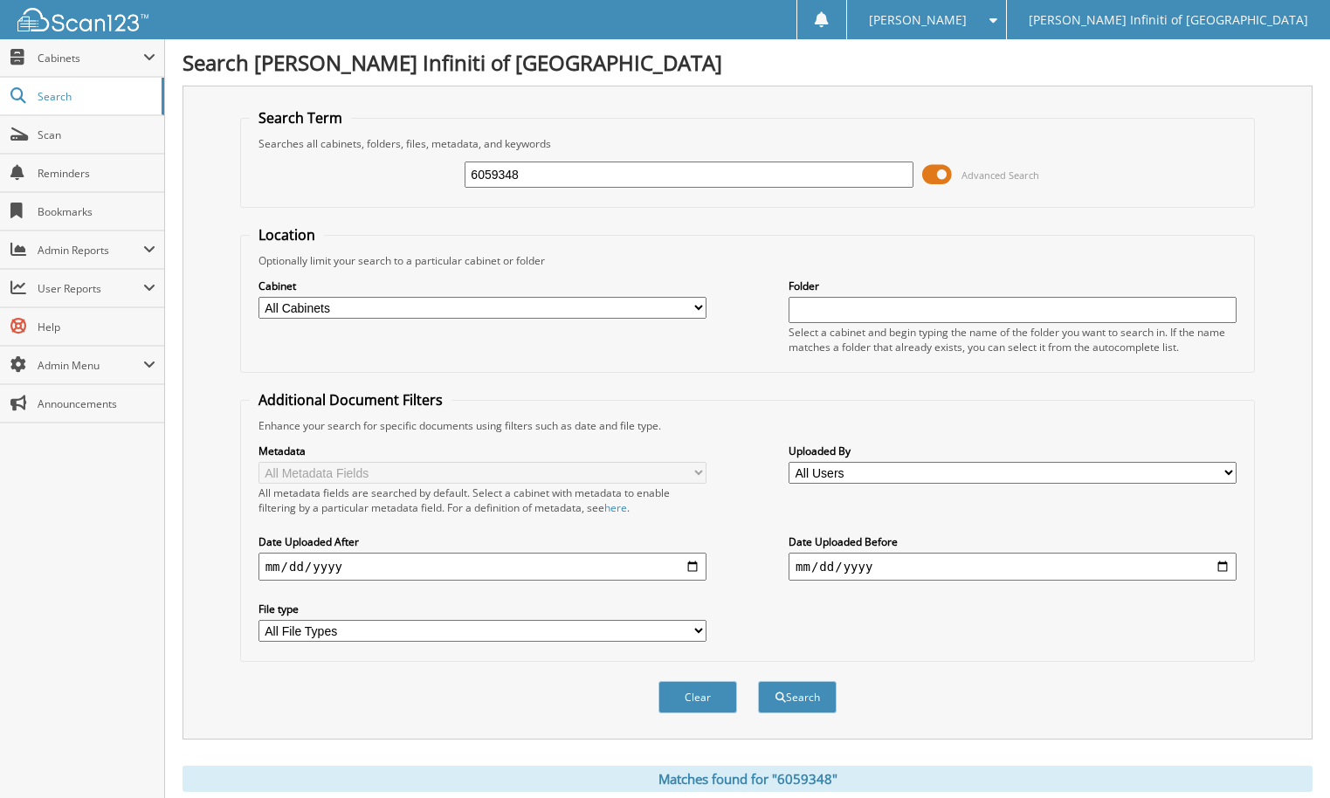
click at [521, 166] on input "6059348" at bounding box center [688, 175] width 448 height 26
type input "6059282"
click at [758, 681] on button "Search" at bounding box center [797, 697] width 79 height 32
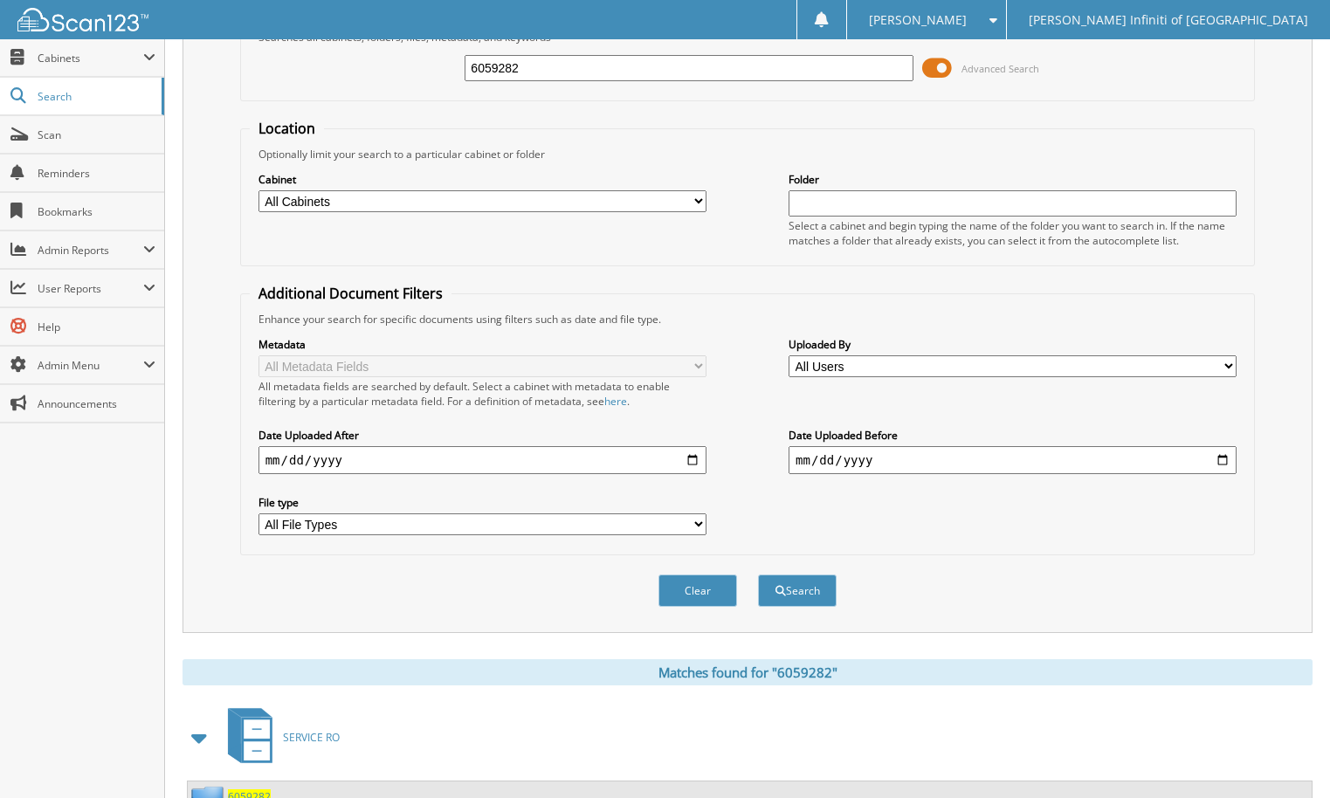
scroll to position [275, 0]
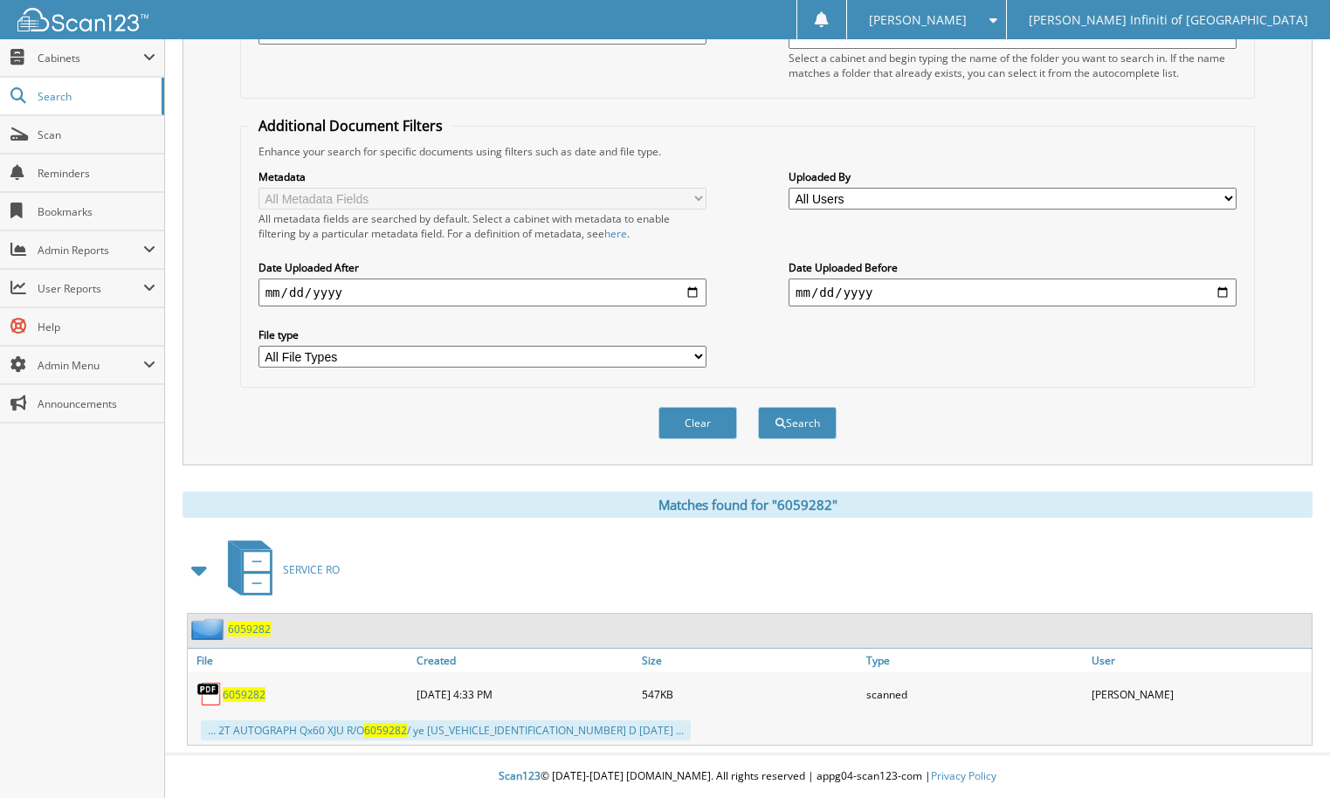
click at [249, 691] on span "6059282" at bounding box center [244, 694] width 43 height 15
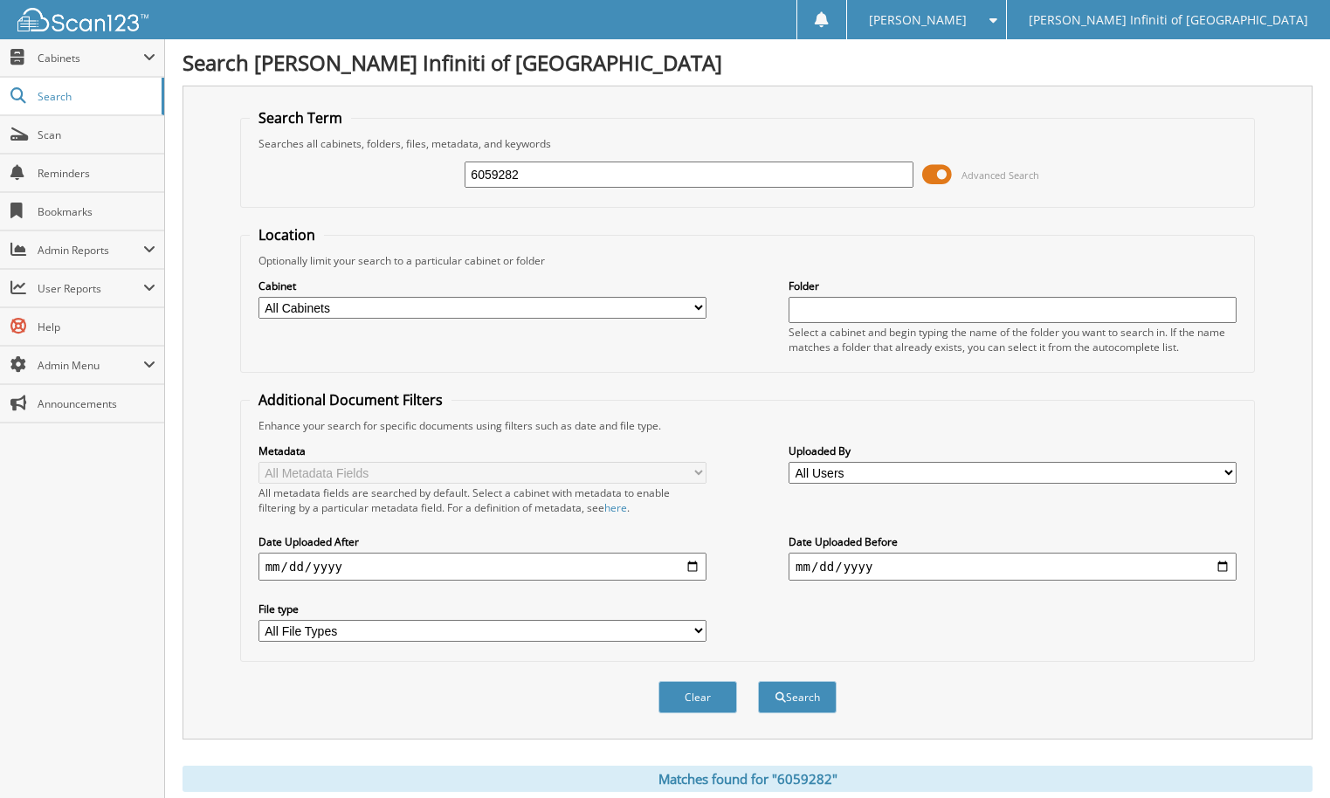
click at [544, 172] on input "6059282" at bounding box center [688, 175] width 448 height 26
type input "6059305"
click at [758, 681] on button "Search" at bounding box center [797, 697] width 79 height 32
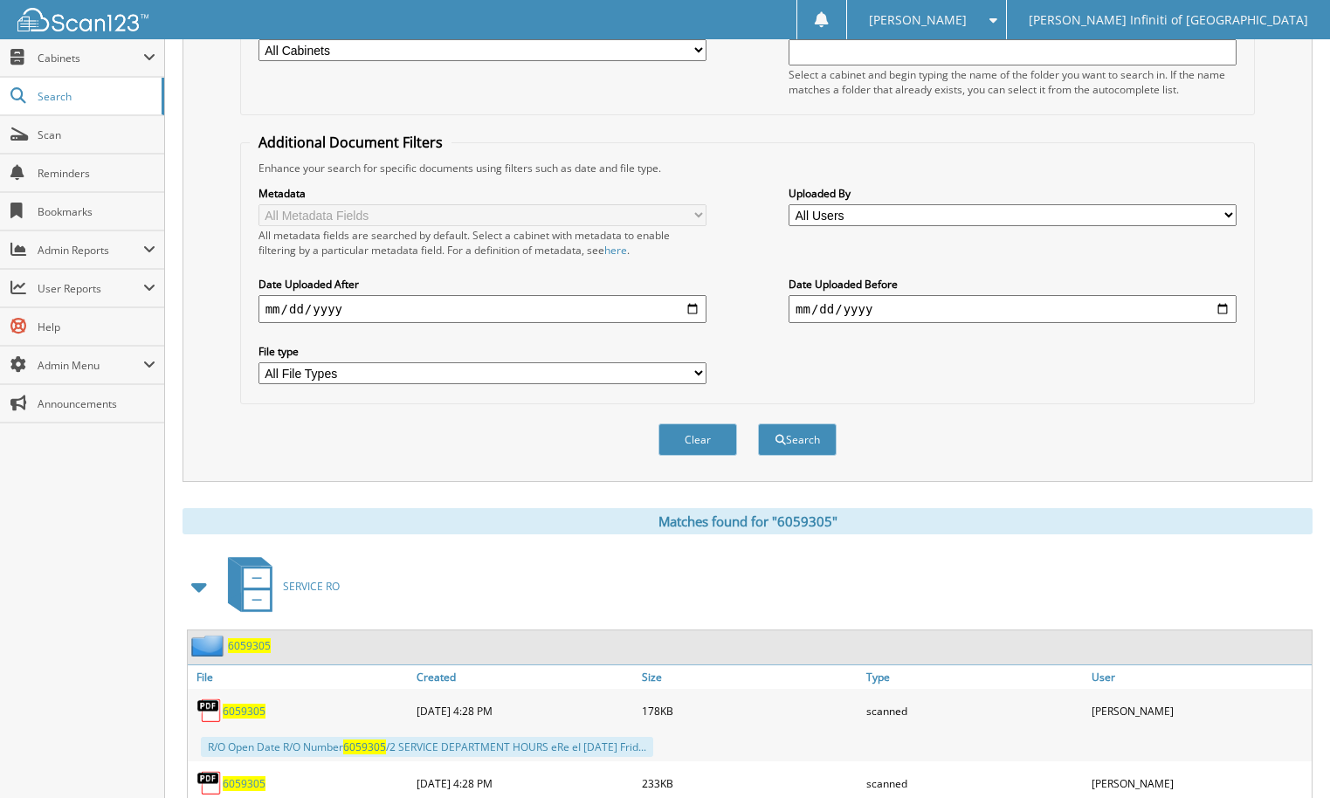
scroll to position [362, 0]
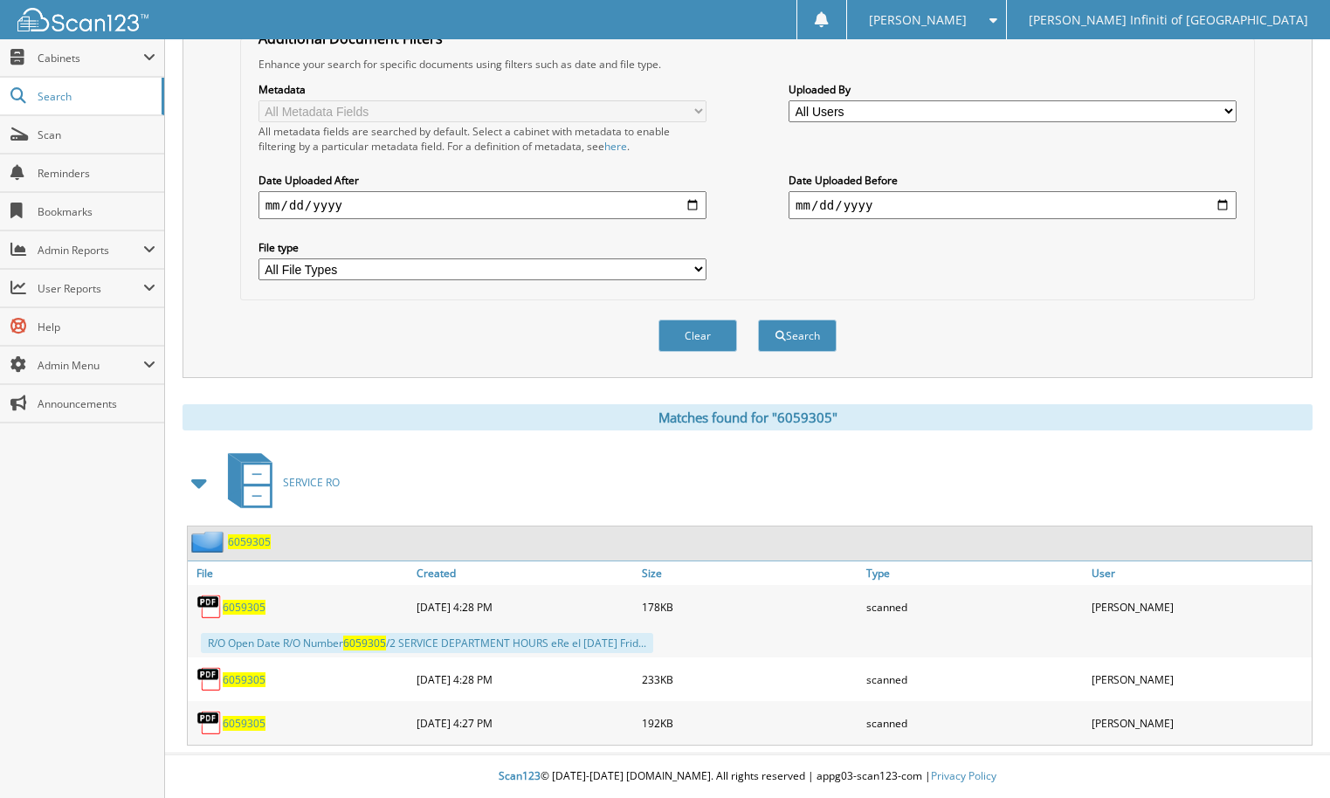
click at [239, 607] on span "6059305" at bounding box center [244, 607] width 43 height 15
click at [238, 682] on span "6059305" at bounding box center [244, 679] width 43 height 15
click at [221, 716] on img at bounding box center [209, 723] width 26 height 26
click at [244, 726] on span "6059305" at bounding box center [244, 723] width 43 height 15
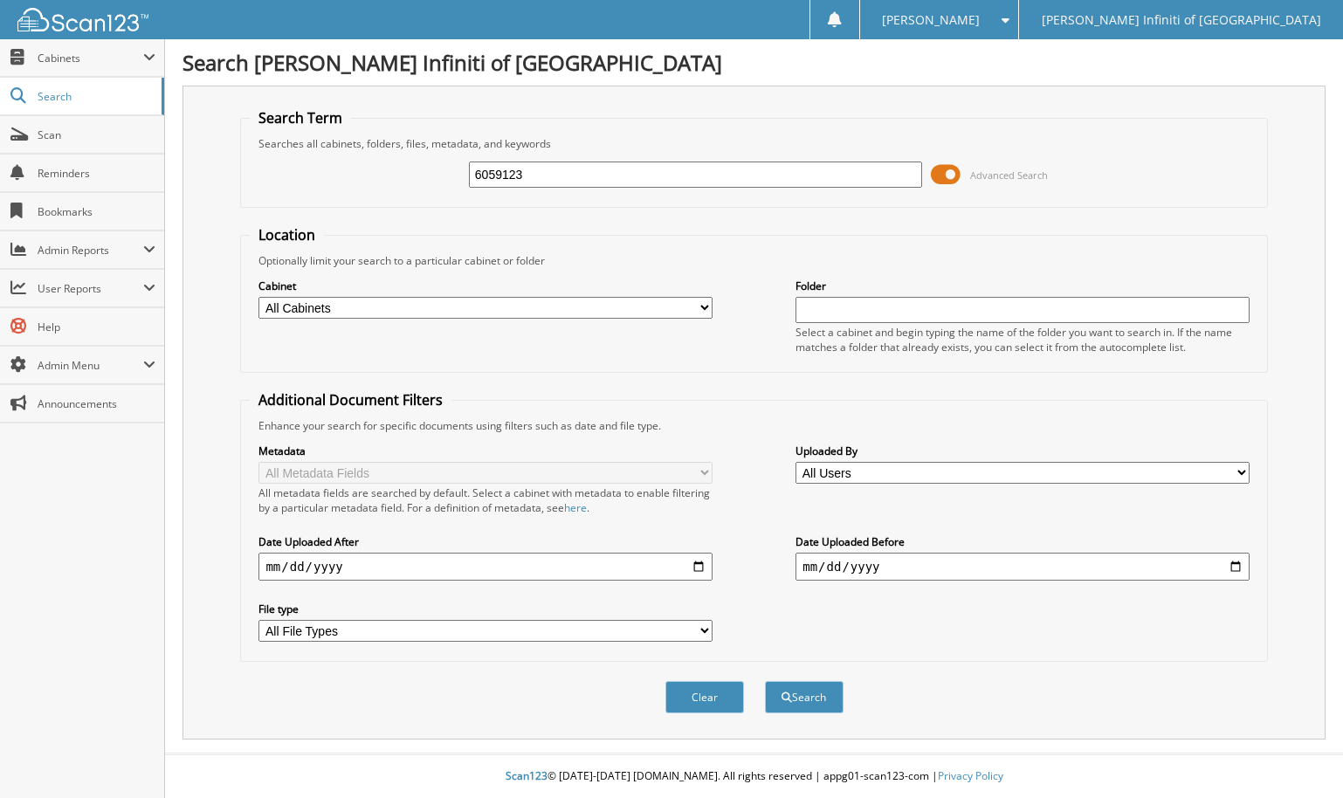
type input "6059123"
click at [765, 681] on button "Search" at bounding box center [804, 697] width 79 height 32
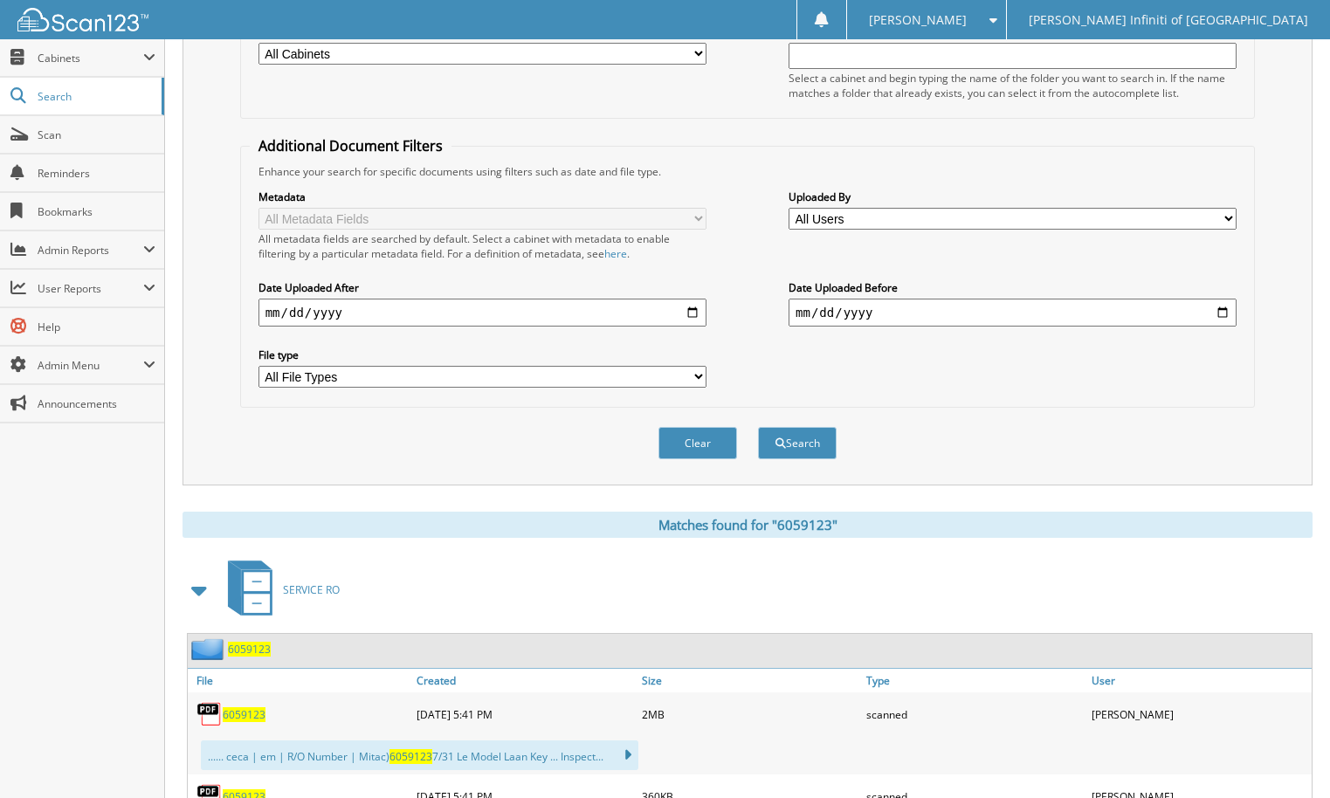
scroll to position [367, 0]
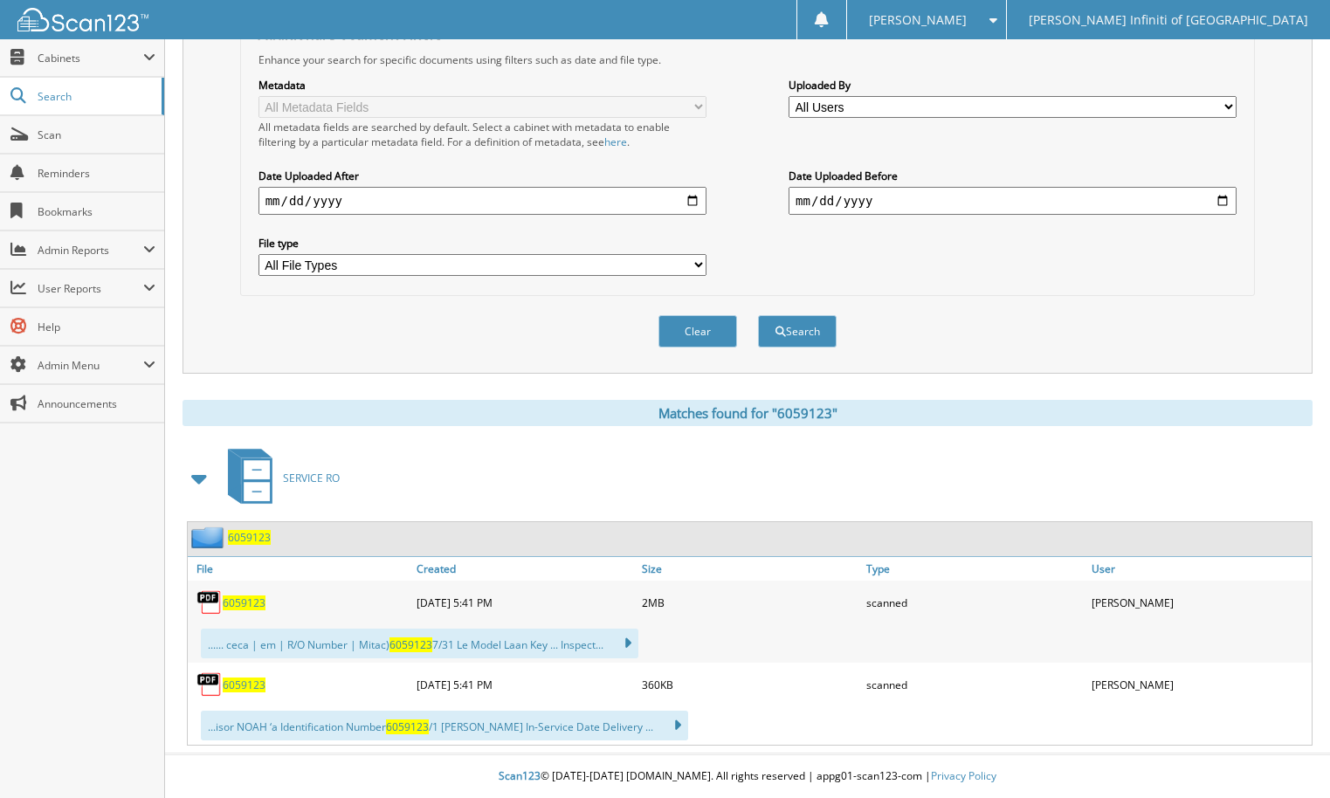
click at [250, 601] on span "6059123" at bounding box center [244, 602] width 43 height 15
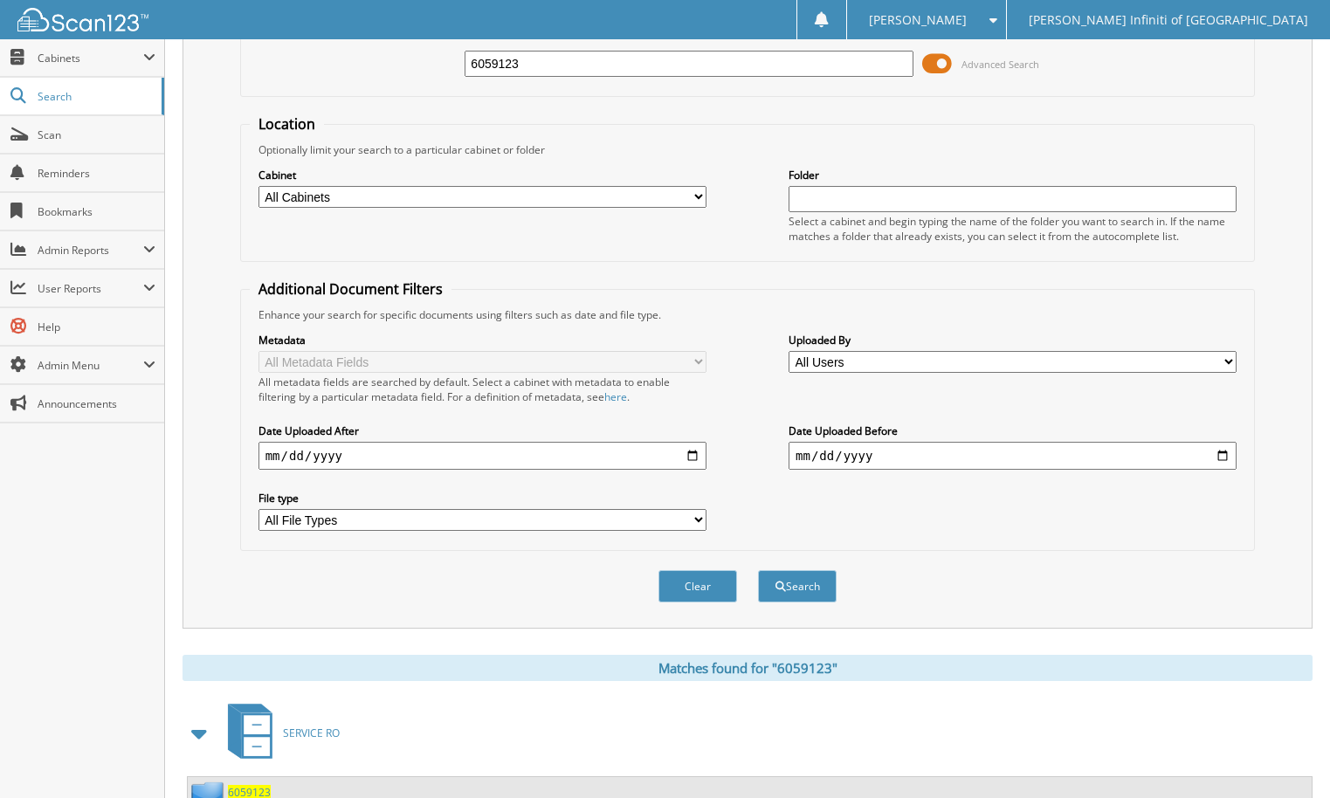
scroll to position [0, 0]
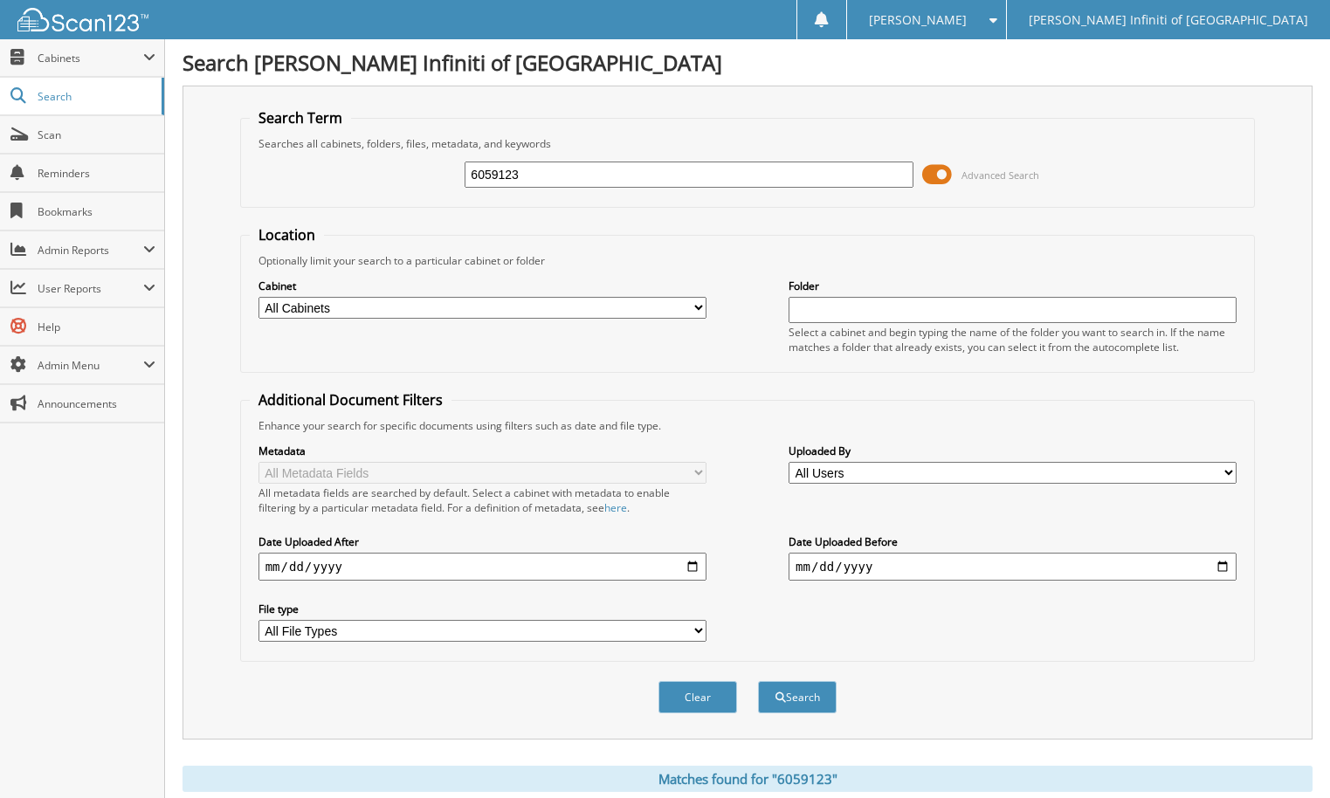
click at [562, 175] on input "6059123" at bounding box center [688, 175] width 448 height 26
type input "6059183"
click at [758, 681] on button "Search" at bounding box center [797, 697] width 79 height 32
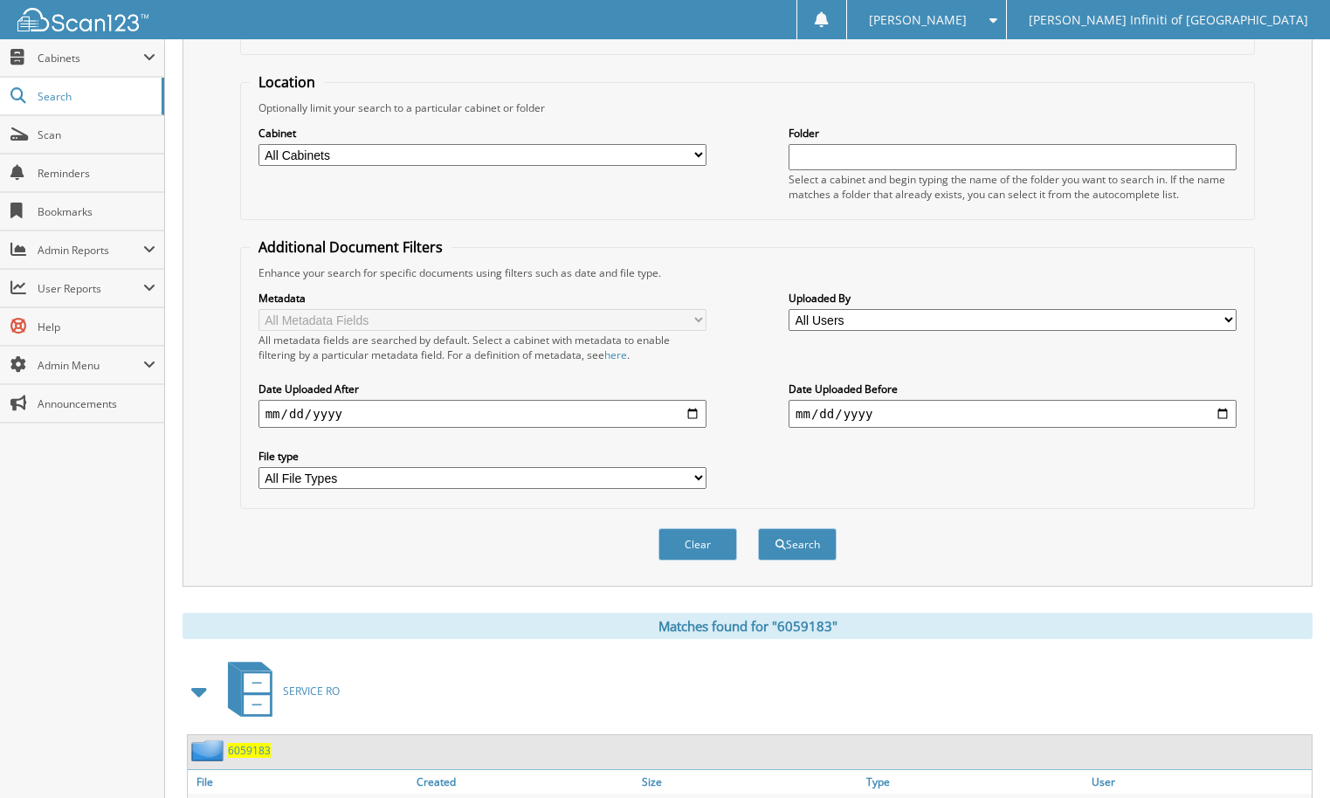
scroll to position [275, 0]
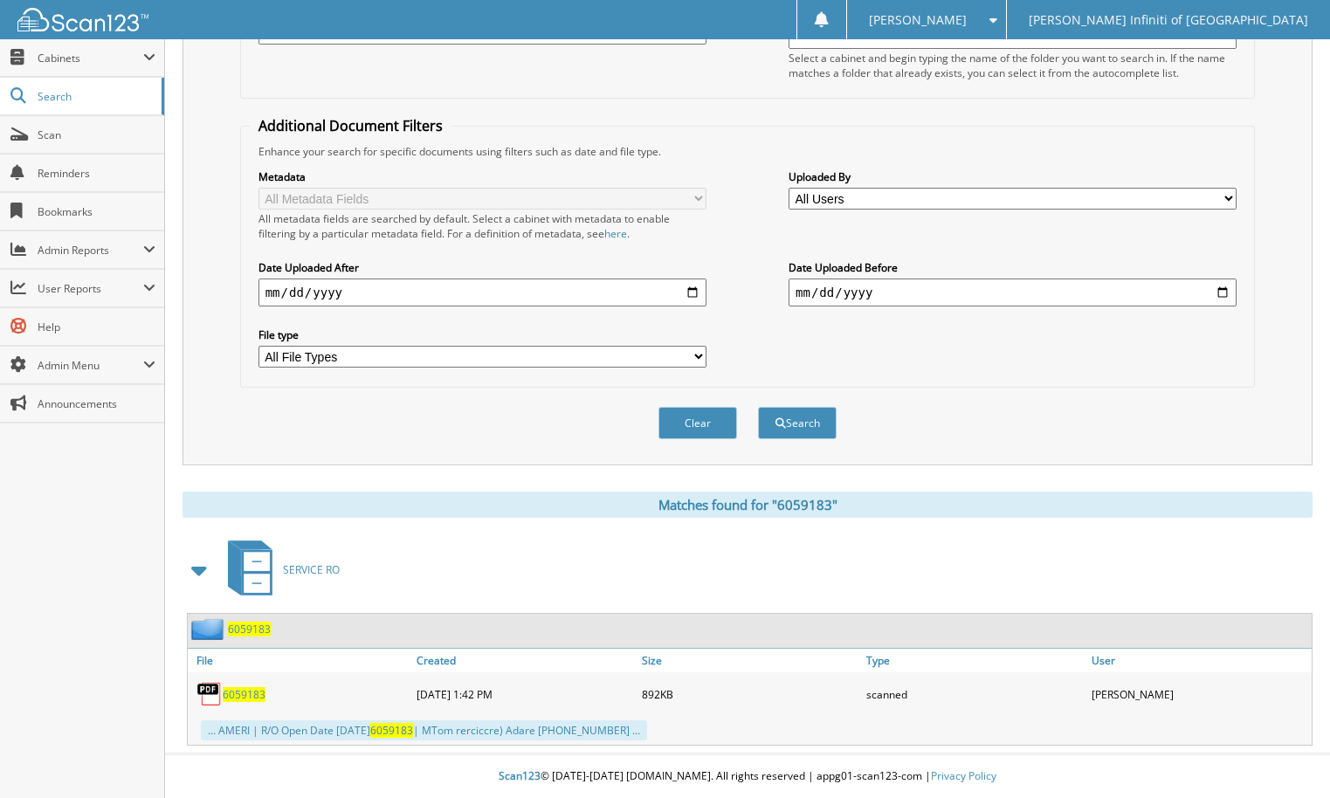
click at [240, 695] on span "6059183" at bounding box center [244, 694] width 43 height 15
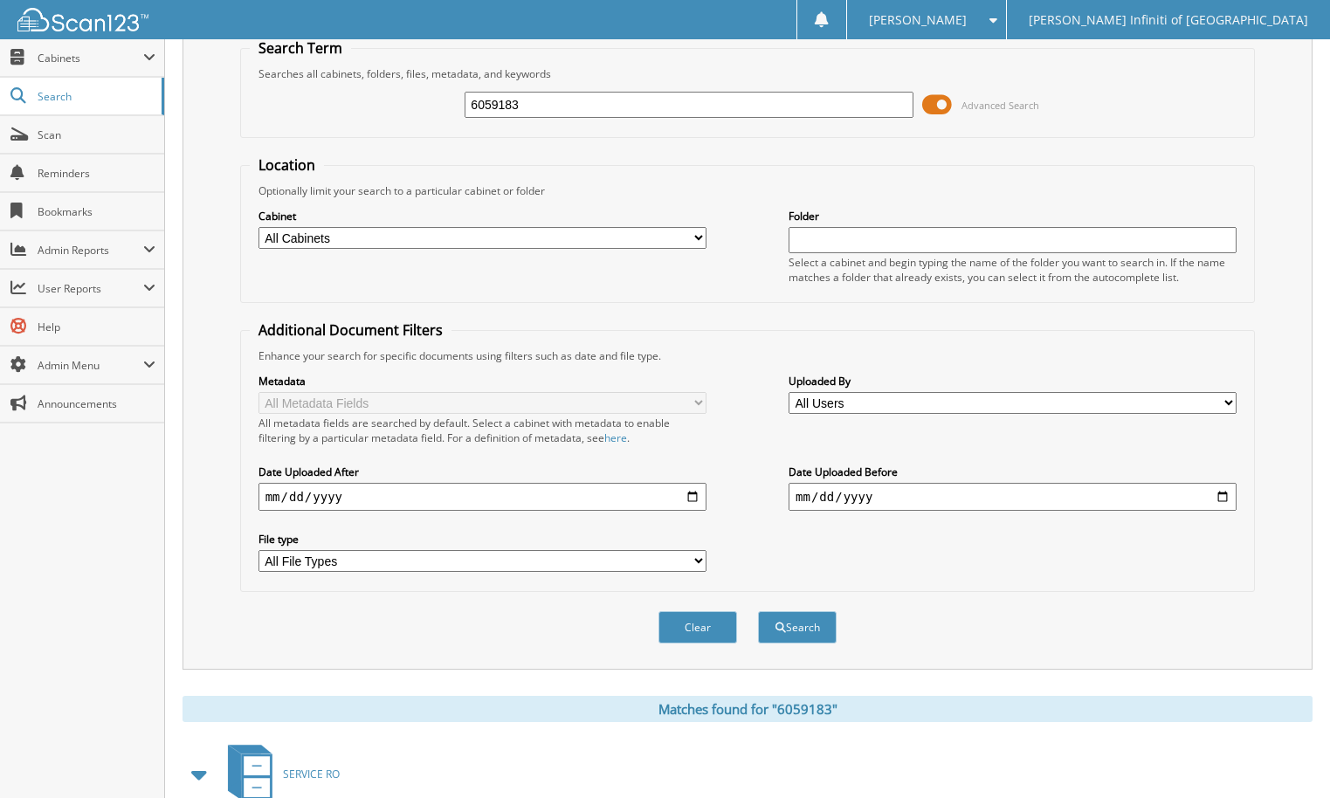
scroll to position [0, 0]
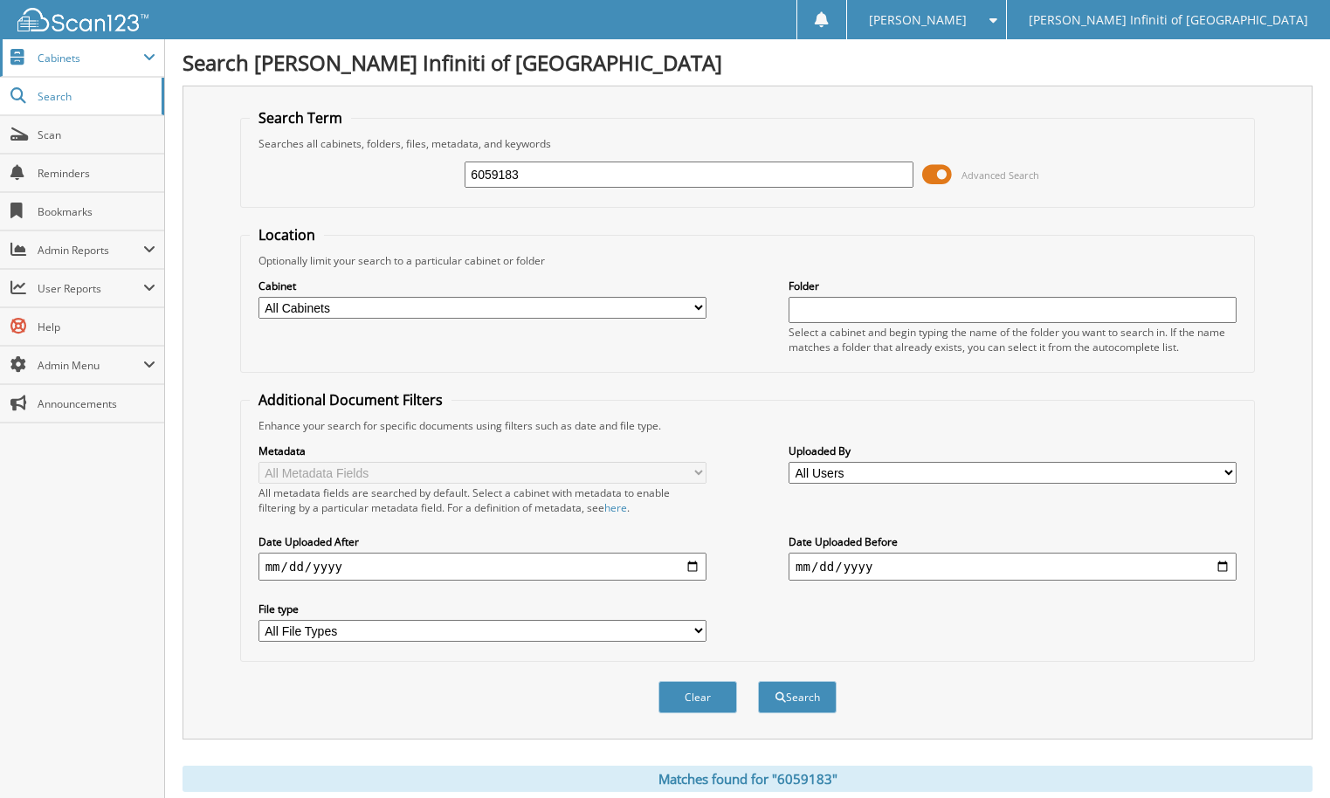
click at [75, 69] on span "Cabinets" at bounding box center [82, 58] width 164 height 38
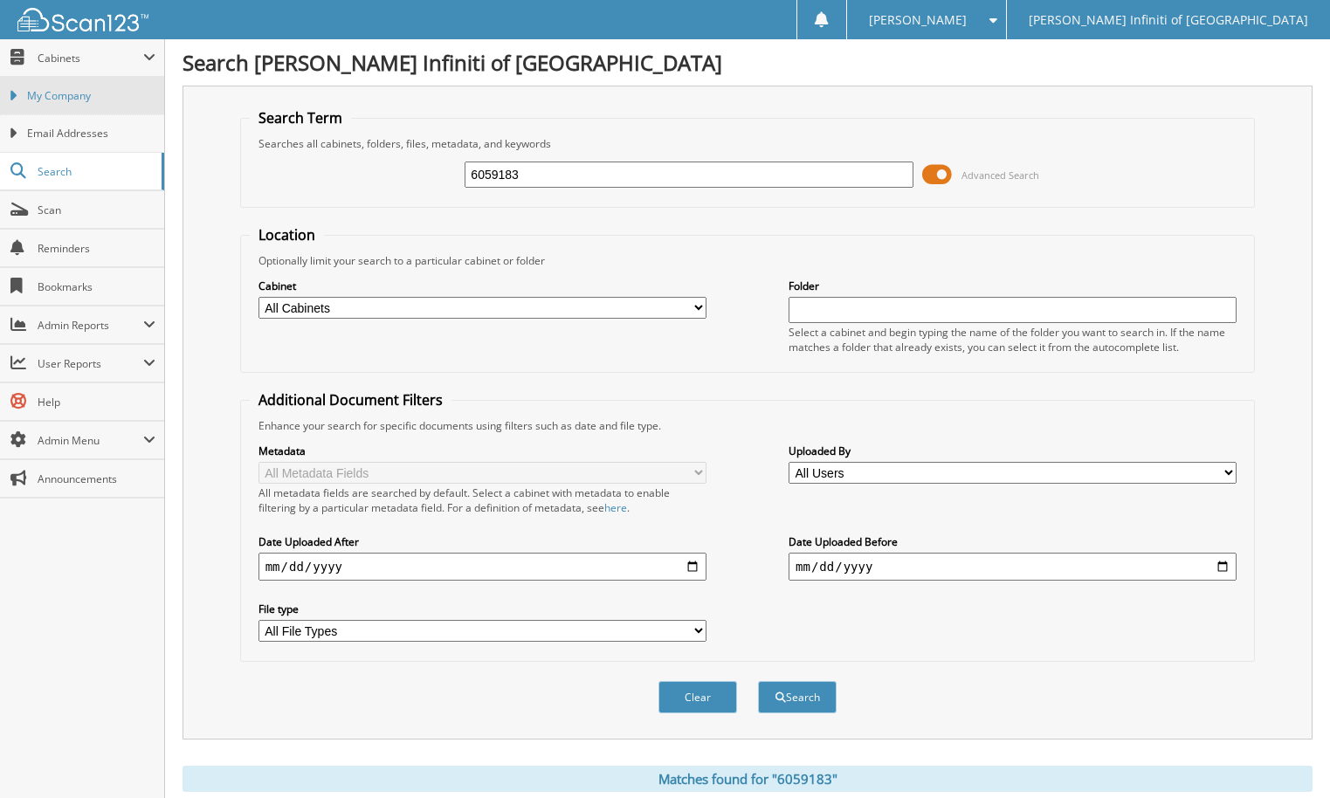
click at [53, 88] on span "My Company" at bounding box center [91, 96] width 128 height 16
